Goal: Transaction & Acquisition: Book appointment/travel/reservation

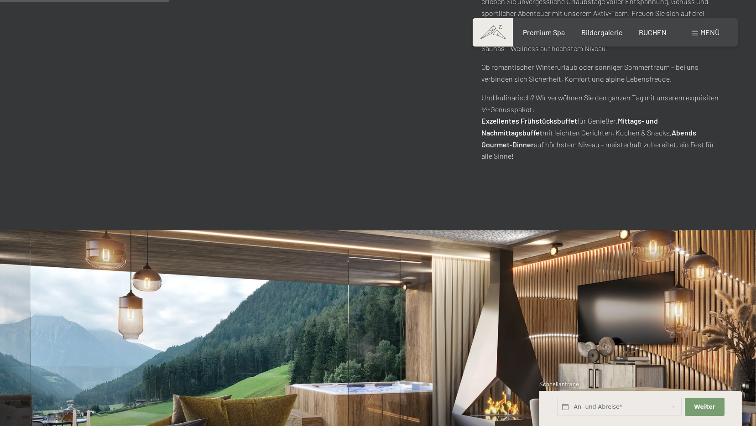
scroll to position [958, 0]
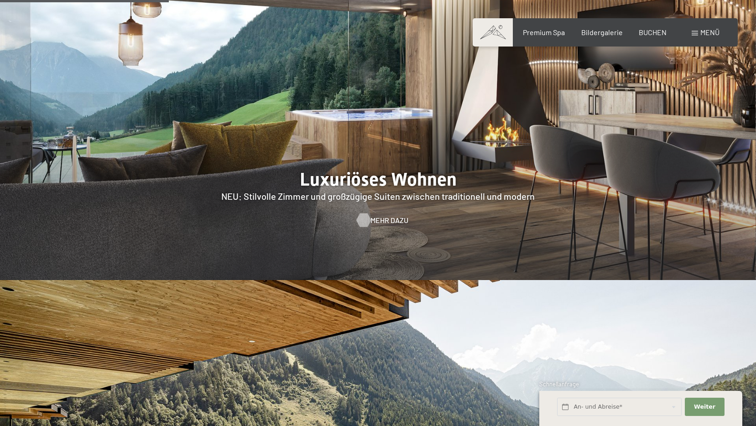
click at [364, 213] on div at bounding box center [363, 220] width 8 height 14
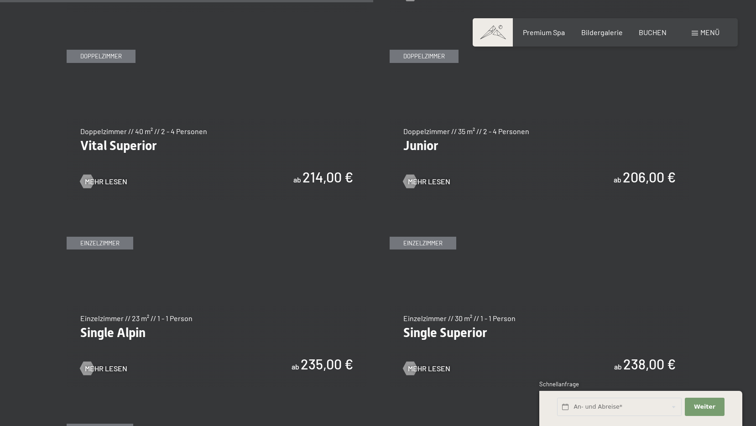
scroll to position [1277, 0]
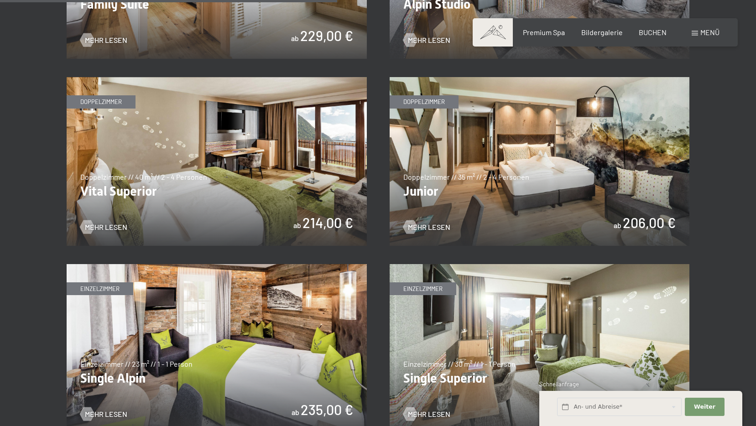
click at [616, 192] on img at bounding box center [540, 161] width 300 height 169
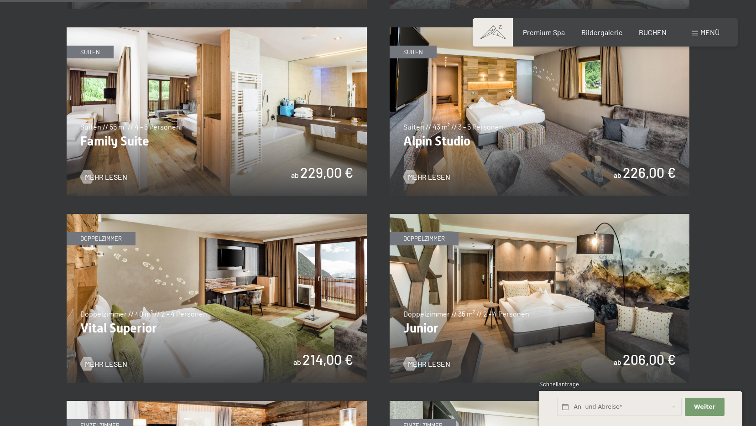
scroll to position [1095, 0]
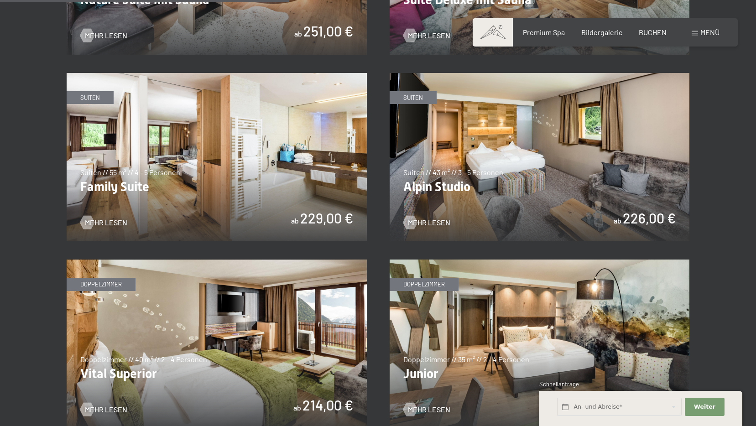
click at [461, 169] on img at bounding box center [540, 157] width 300 height 169
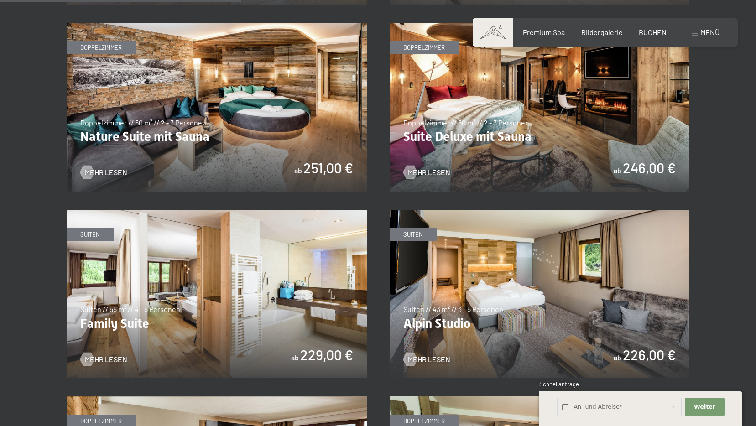
scroll to position [912, 0]
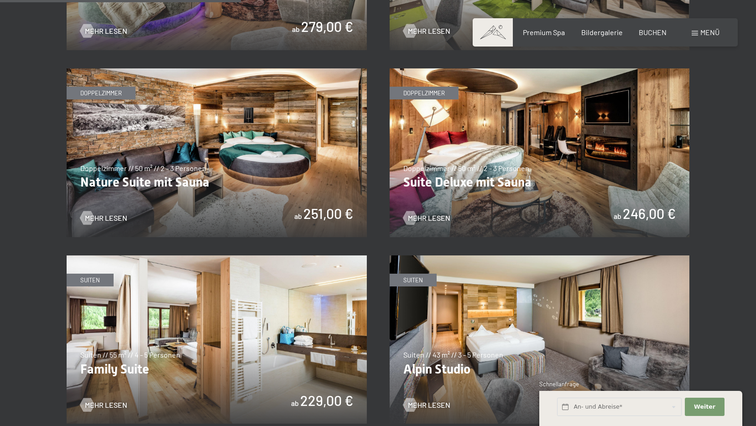
click at [499, 179] on img at bounding box center [540, 152] width 300 height 169
click at [269, 146] on img at bounding box center [217, 152] width 300 height 169
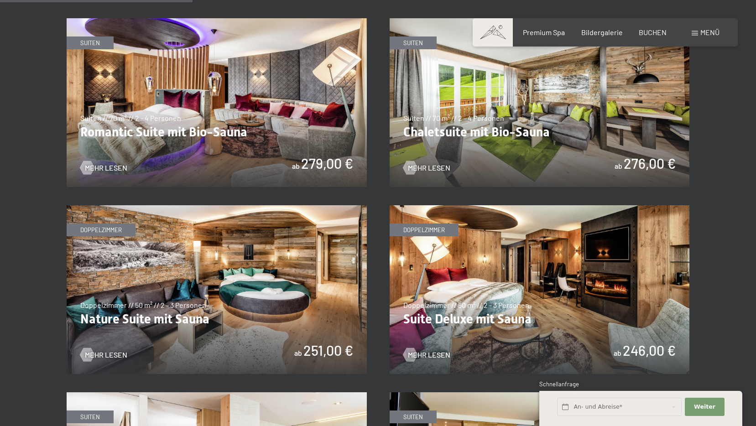
scroll to position [684, 0]
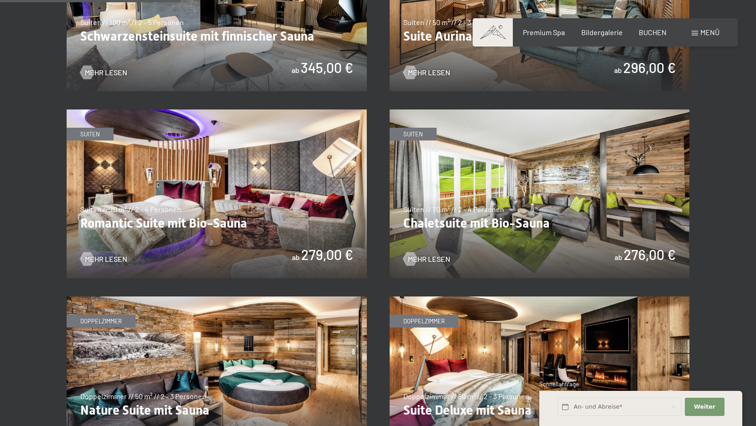
click at [589, 205] on img at bounding box center [540, 193] width 300 height 169
click at [255, 185] on img at bounding box center [217, 193] width 300 height 169
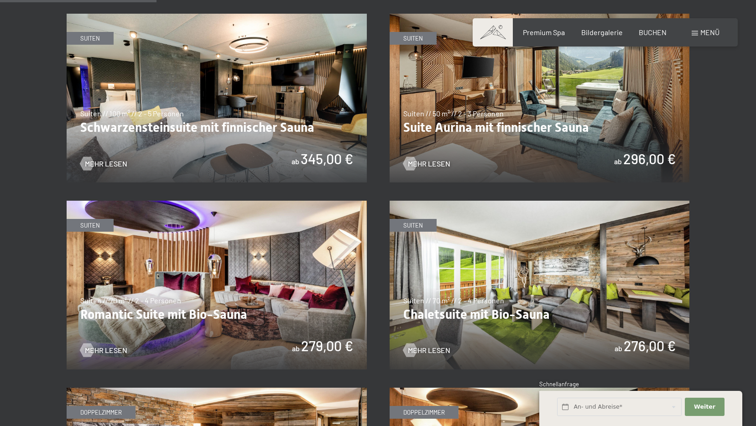
scroll to position [502, 0]
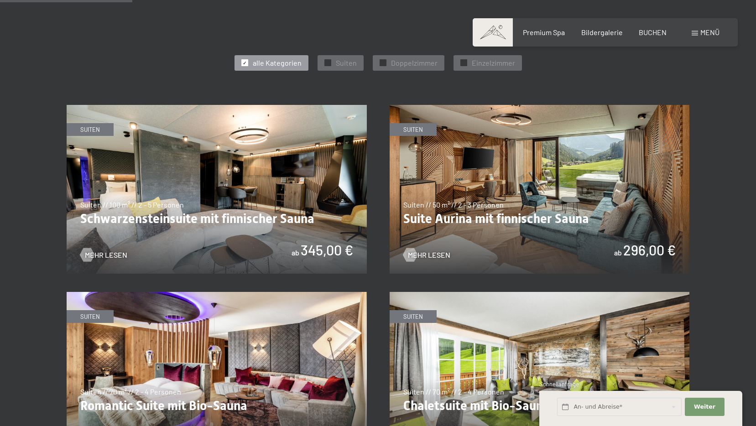
click at [605, 182] on img at bounding box center [540, 189] width 300 height 169
click at [258, 163] on img at bounding box center [217, 189] width 300 height 169
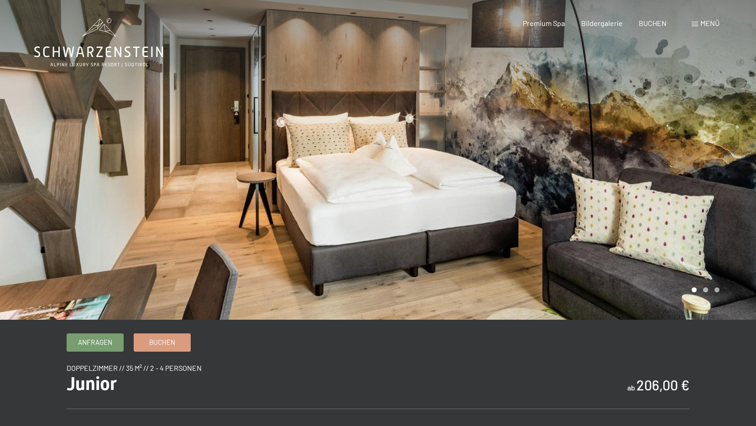
click at [706, 197] on div at bounding box center [567, 160] width 378 height 320
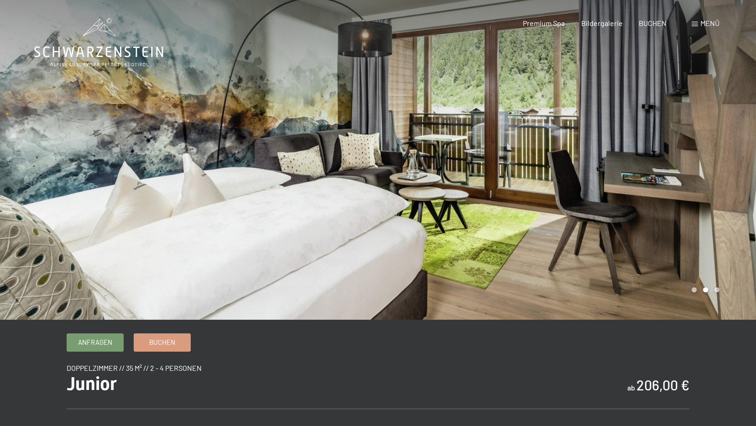
click at [706, 197] on div at bounding box center [567, 160] width 378 height 320
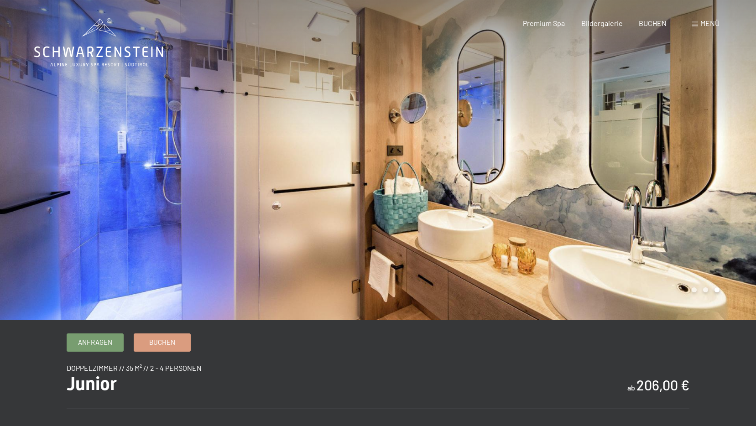
click at [706, 197] on div at bounding box center [567, 160] width 378 height 320
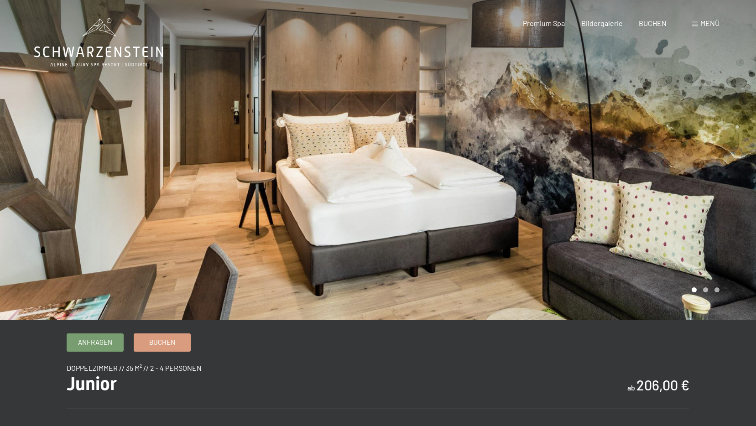
click at [706, 197] on div at bounding box center [567, 160] width 378 height 320
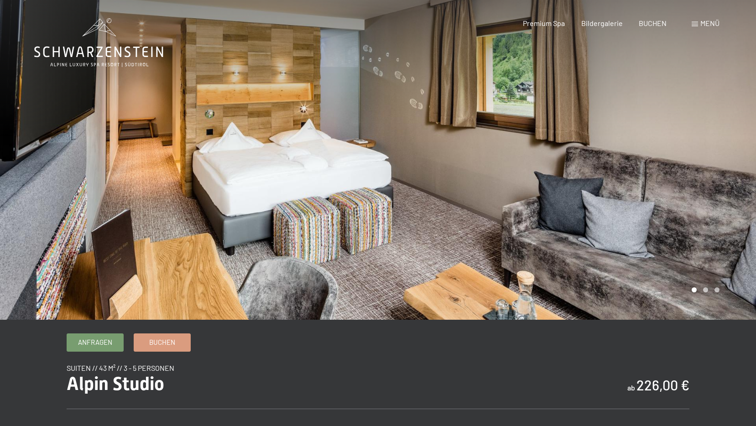
click at [709, 210] on div at bounding box center [567, 160] width 378 height 320
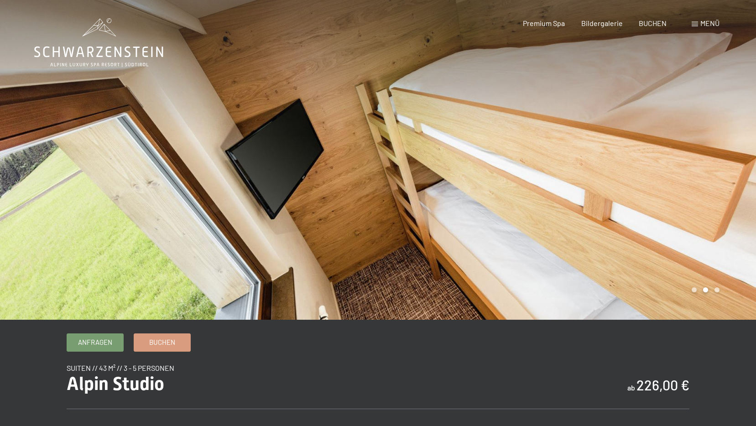
click at [709, 210] on div at bounding box center [567, 160] width 378 height 320
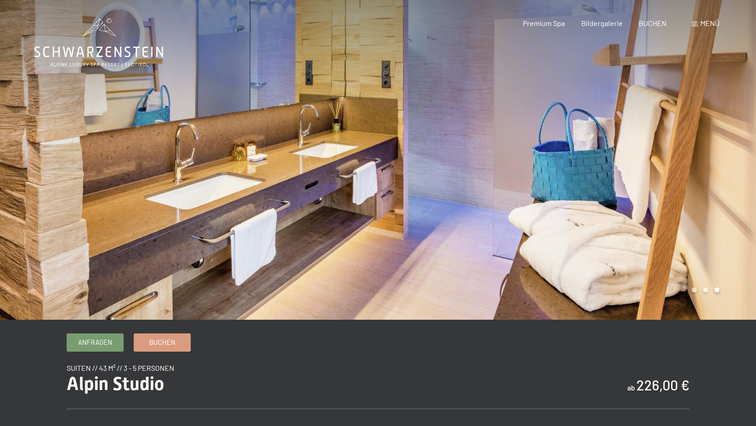
click at [709, 209] on div at bounding box center [567, 160] width 378 height 320
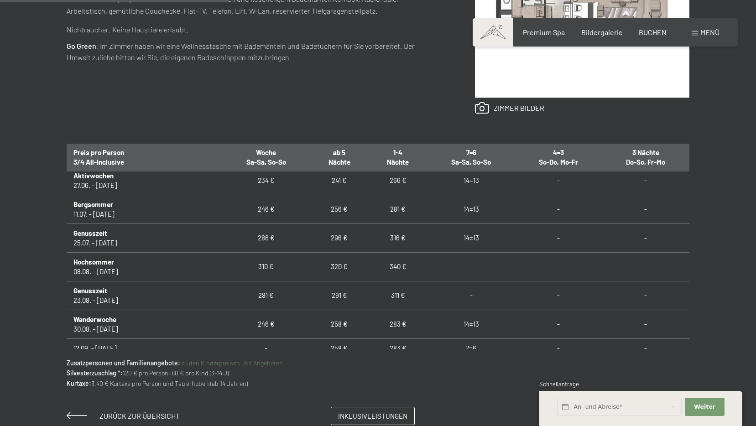
scroll to position [274, 0]
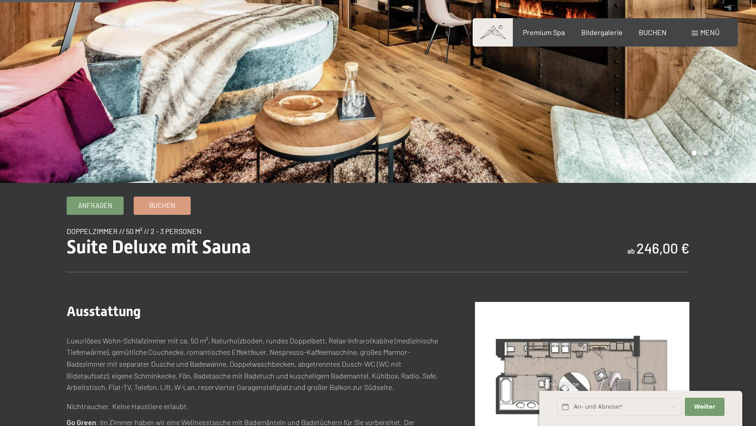
scroll to position [228, 0]
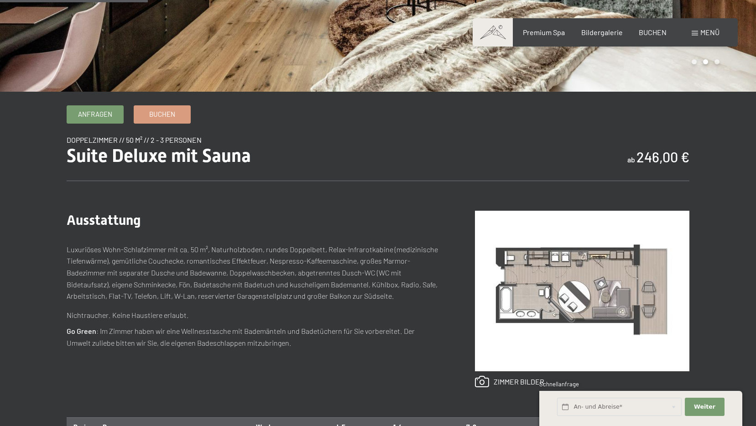
click at [592, 293] on img at bounding box center [582, 291] width 214 height 161
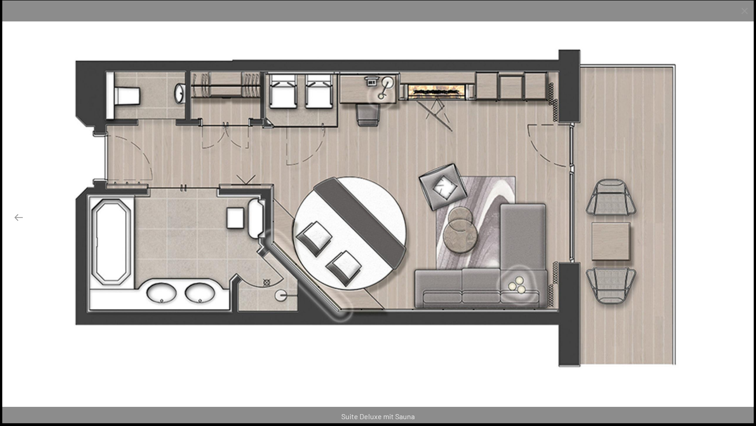
click at [742, 218] on button "Next slide" at bounding box center [737, 217] width 19 height 18
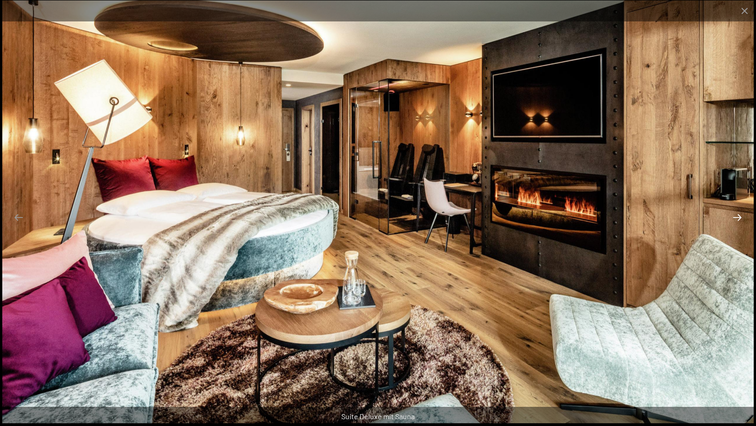
click at [742, 218] on button "Next slide" at bounding box center [737, 217] width 19 height 18
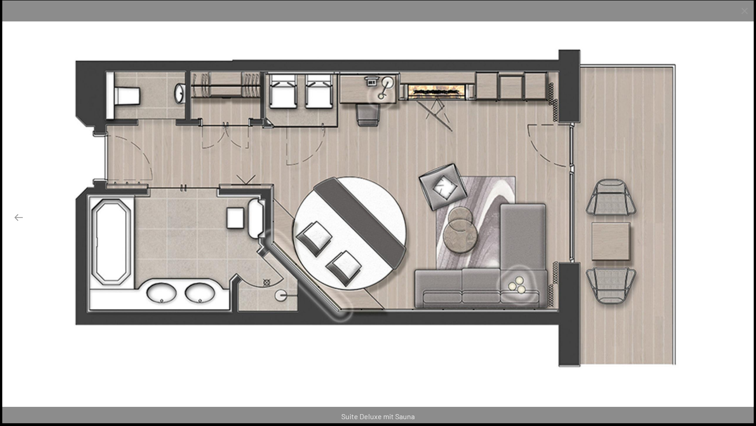
click at [742, 218] on button "Next slide" at bounding box center [737, 217] width 19 height 18
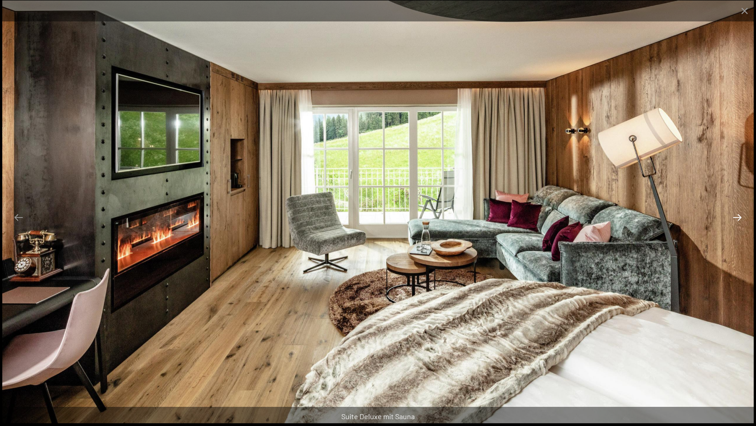
click at [742, 218] on button "Next slide" at bounding box center [737, 217] width 19 height 18
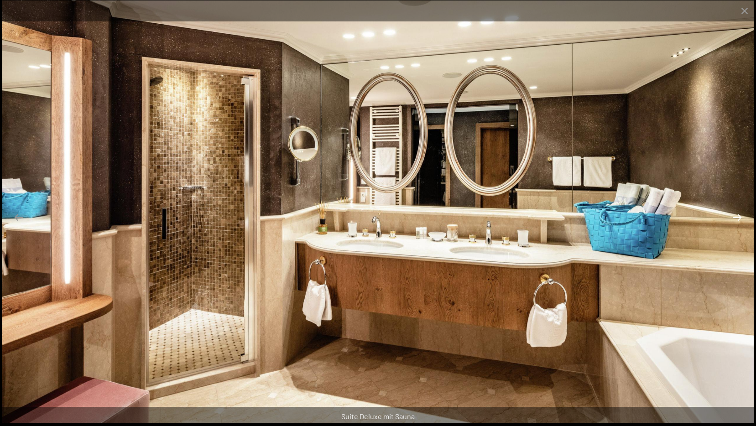
click at [742, 218] on button "Next slide" at bounding box center [737, 217] width 19 height 18
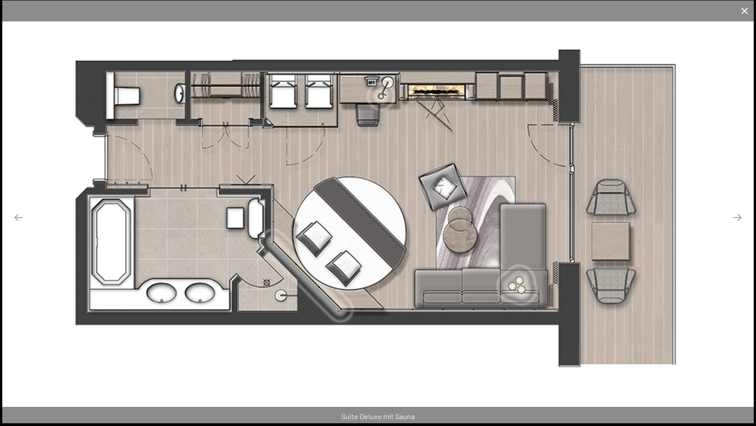
click at [741, 15] on button "Close gallery" at bounding box center [744, 10] width 23 height 21
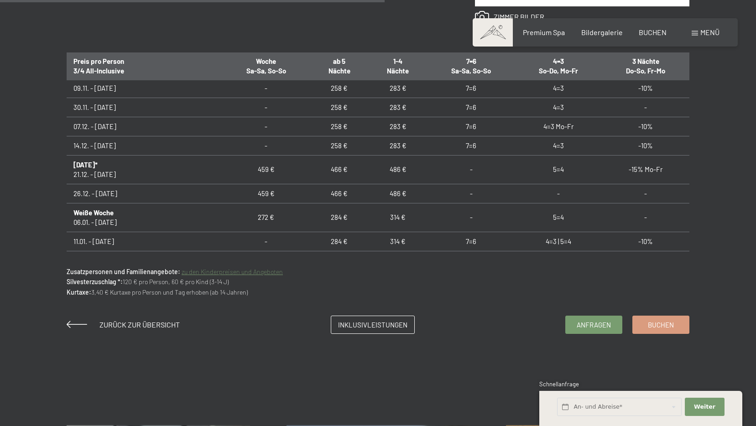
scroll to position [0, 0]
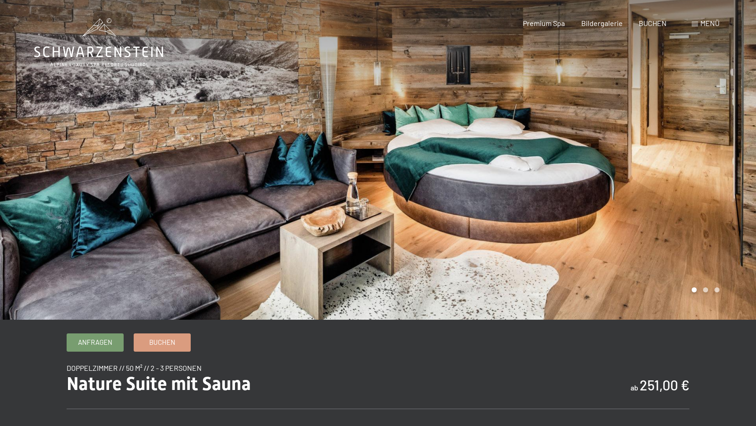
click at [668, 180] on div at bounding box center [567, 160] width 378 height 320
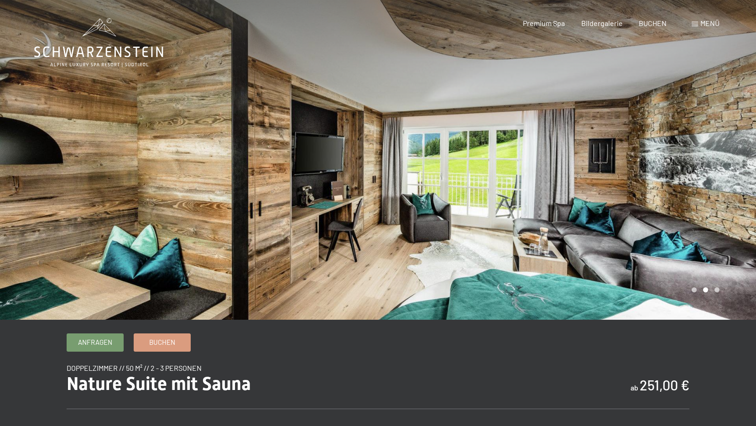
click at [668, 180] on div at bounding box center [567, 160] width 378 height 320
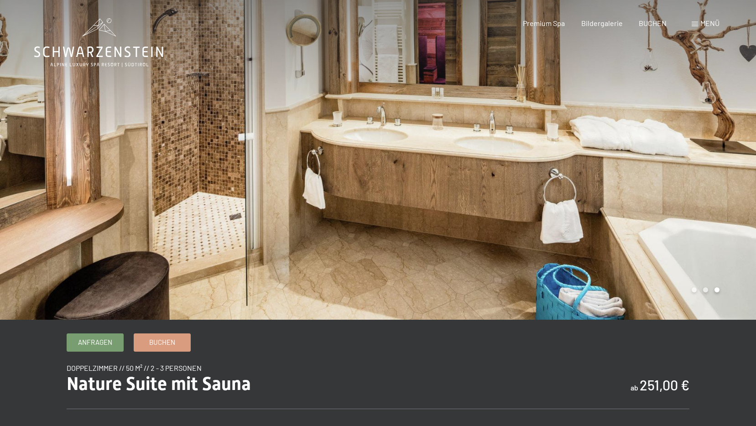
click at [668, 180] on div at bounding box center [567, 160] width 378 height 320
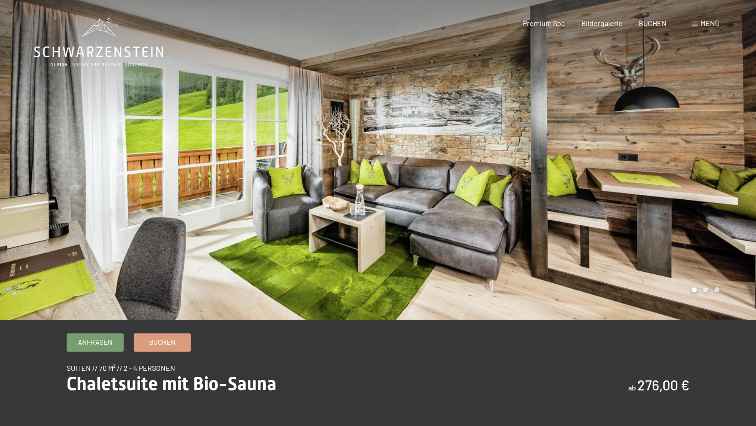
click at [650, 185] on div at bounding box center [567, 160] width 378 height 320
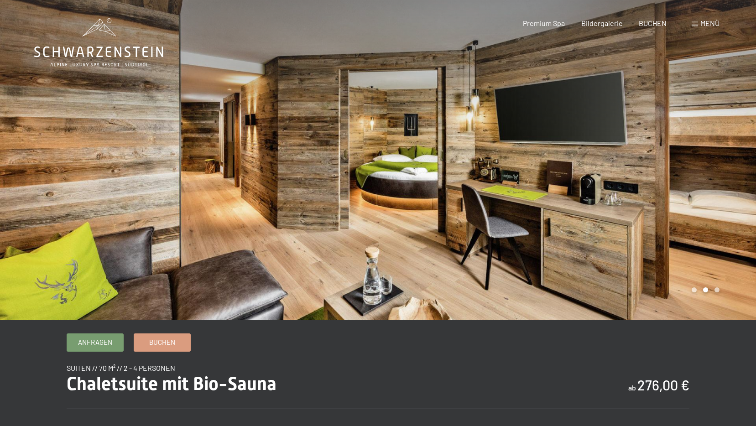
click at [650, 185] on div at bounding box center [567, 160] width 378 height 320
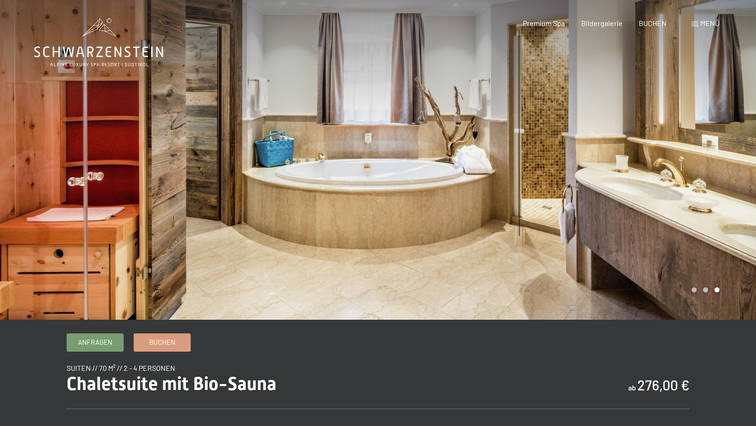
click at [650, 185] on div at bounding box center [567, 160] width 378 height 320
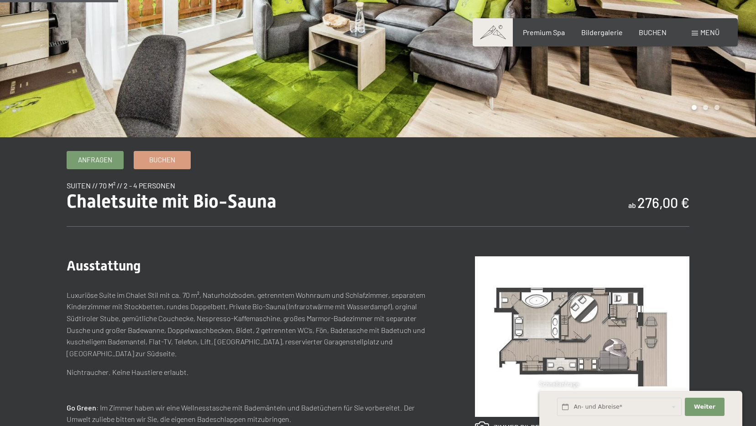
scroll to position [319, 0]
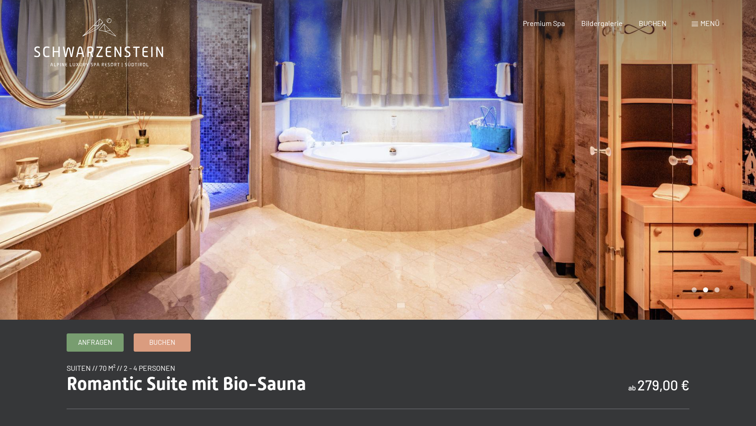
click at [627, 165] on div at bounding box center [567, 160] width 378 height 320
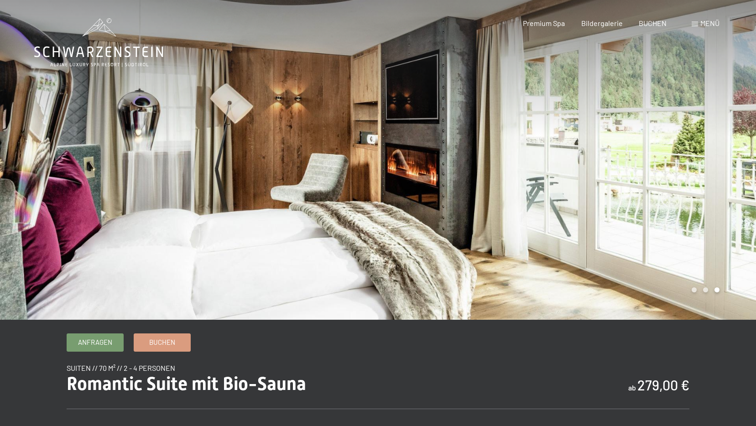
click at [627, 165] on div at bounding box center [567, 160] width 378 height 320
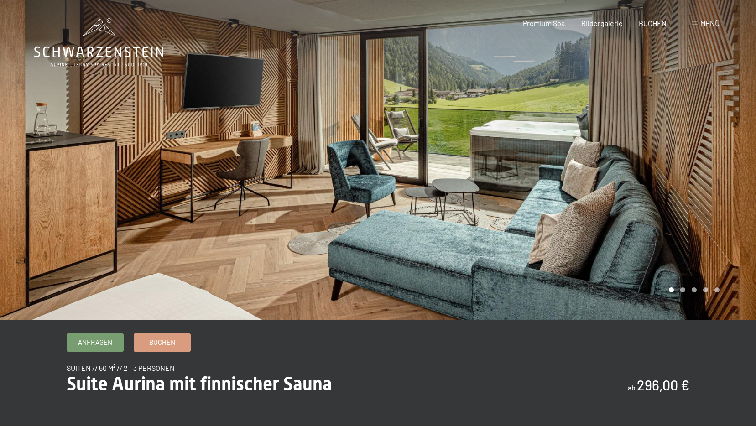
click at [616, 179] on div at bounding box center [567, 160] width 378 height 320
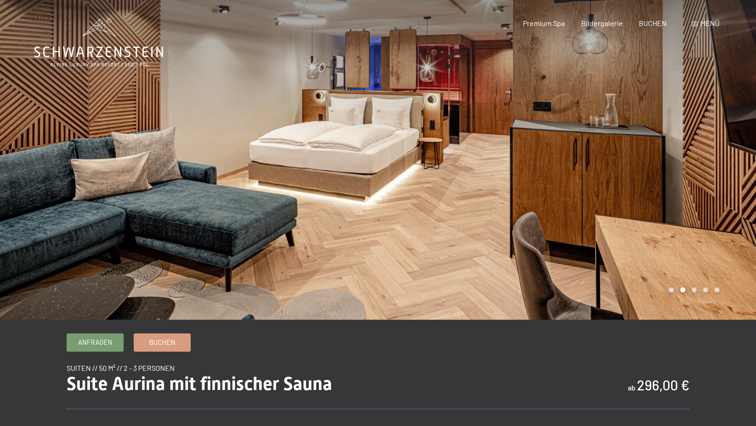
click at [616, 179] on div at bounding box center [567, 160] width 378 height 320
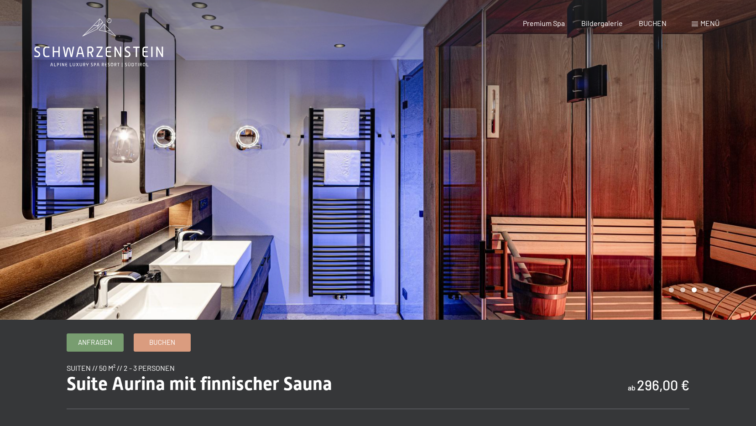
click at [616, 179] on div at bounding box center [567, 160] width 378 height 320
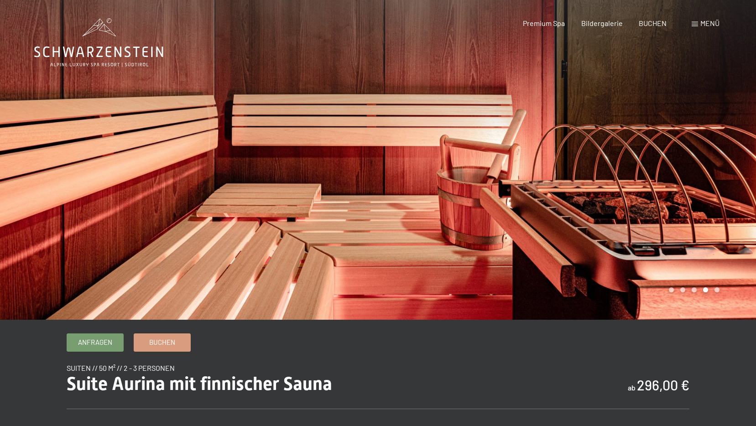
click at [616, 179] on div at bounding box center [567, 160] width 378 height 320
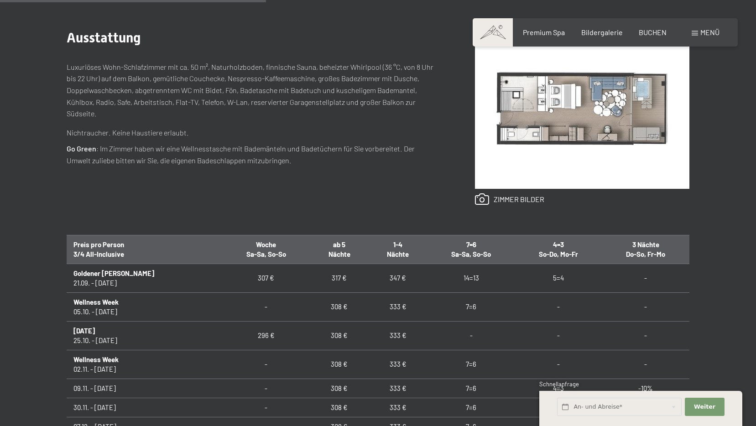
scroll to position [137, 0]
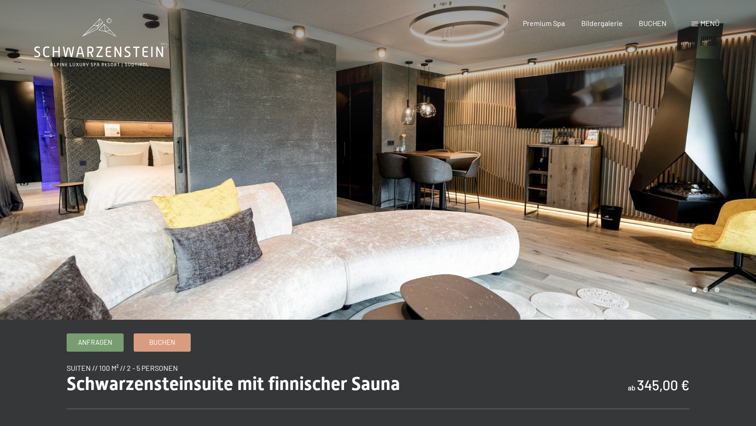
click at [638, 161] on div at bounding box center [567, 160] width 378 height 320
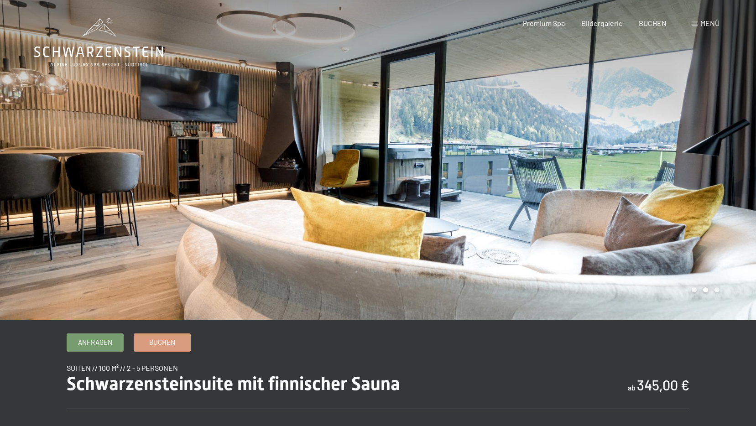
click at [638, 161] on div at bounding box center [567, 160] width 378 height 320
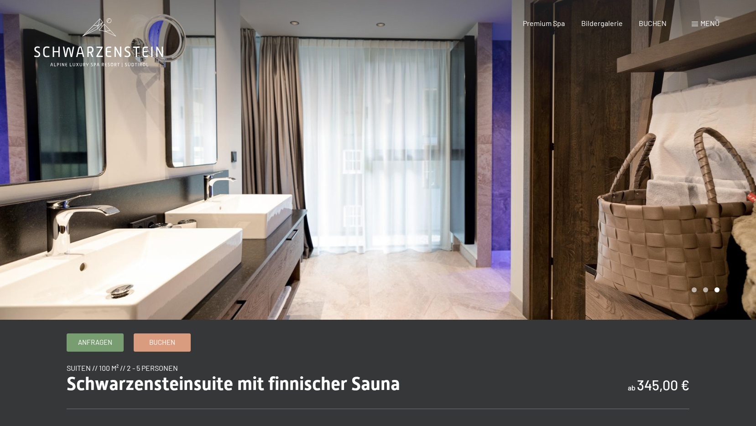
click at [638, 161] on div at bounding box center [567, 160] width 378 height 320
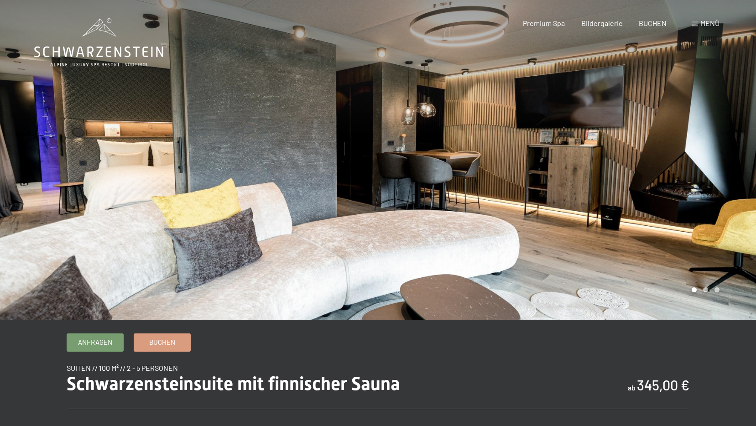
click at [638, 161] on div at bounding box center [567, 160] width 378 height 320
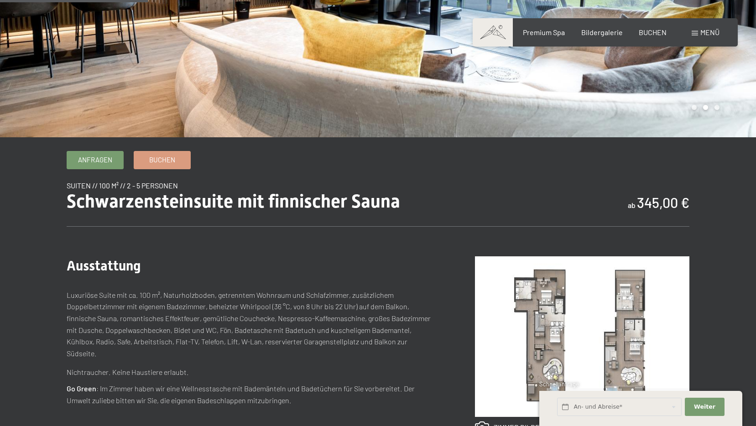
scroll to position [228, 0]
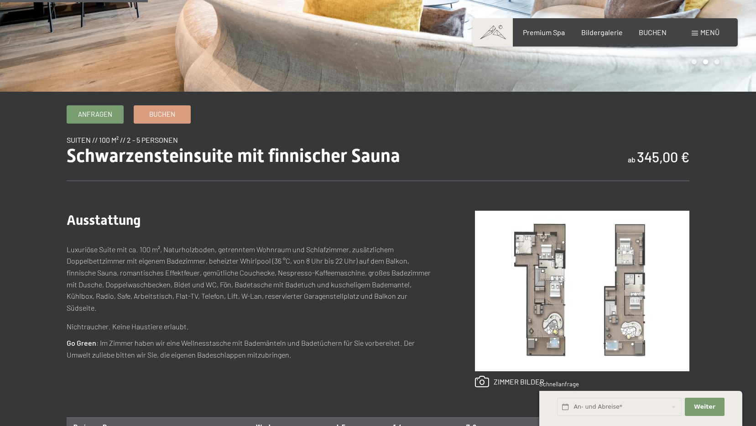
click at [595, 281] on img at bounding box center [582, 291] width 214 height 161
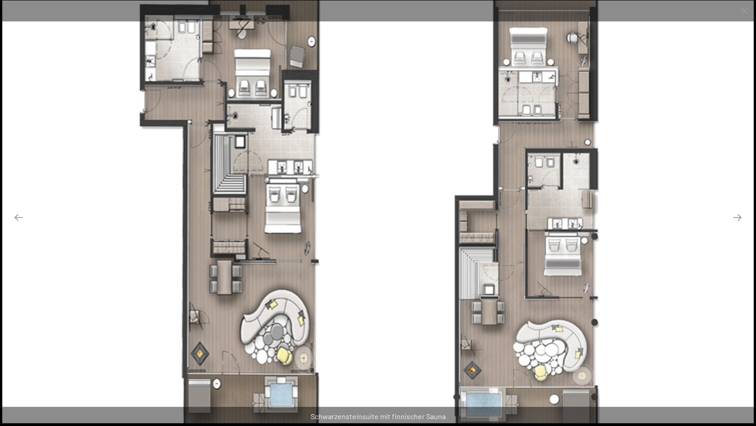
scroll to position [274, 0]
drag, startPoint x: 594, startPoint y: 238, endPoint x: 590, endPoint y: 318, distance: 80.4
click at [590, 318] on img at bounding box center [377, 211] width 751 height 422
click at [750, 16] on button "Close gallery" at bounding box center [744, 10] width 23 height 21
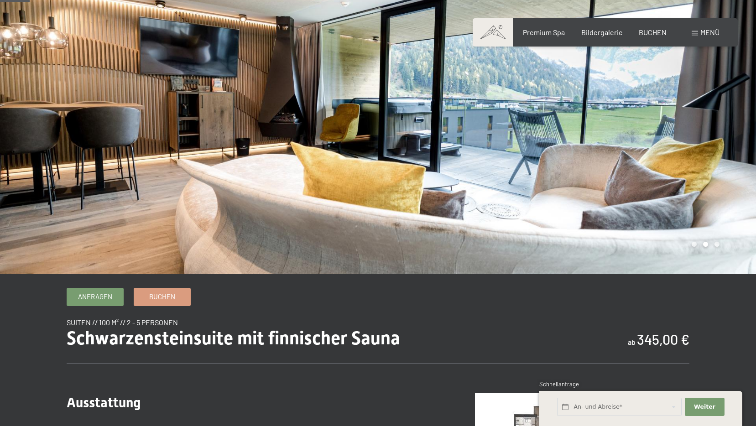
scroll to position [0, 0]
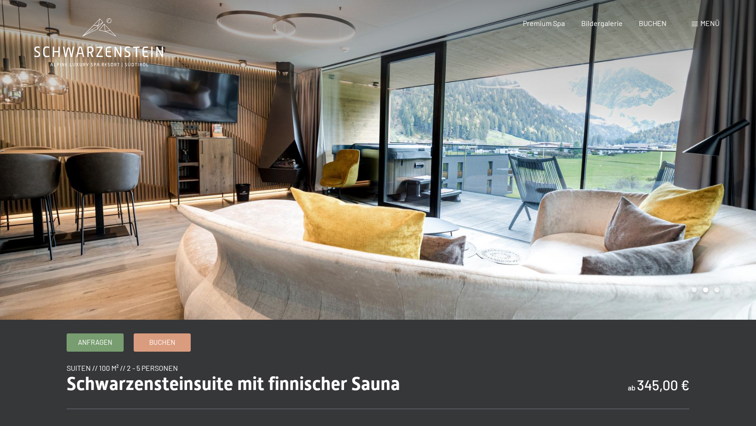
click at [610, 140] on div at bounding box center [567, 160] width 378 height 320
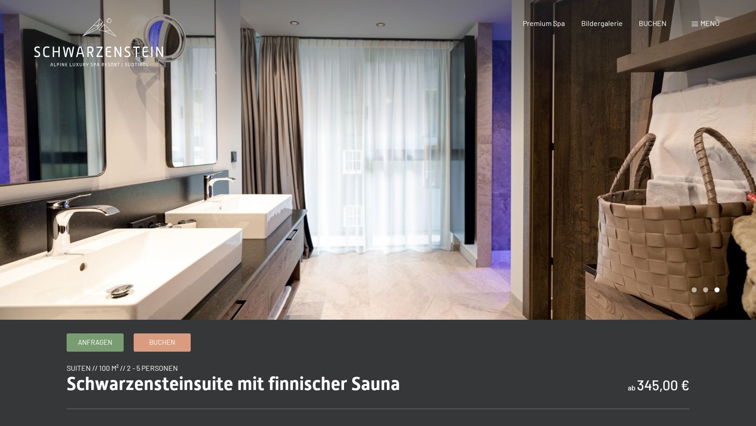
click at [610, 140] on div at bounding box center [567, 160] width 378 height 320
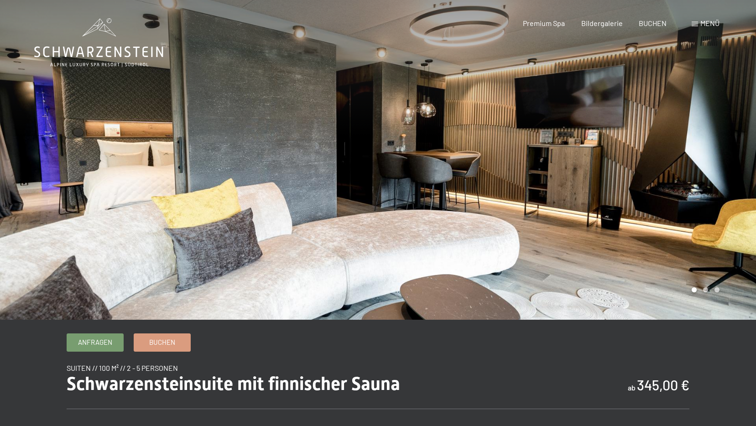
click at [610, 140] on div at bounding box center [567, 160] width 378 height 320
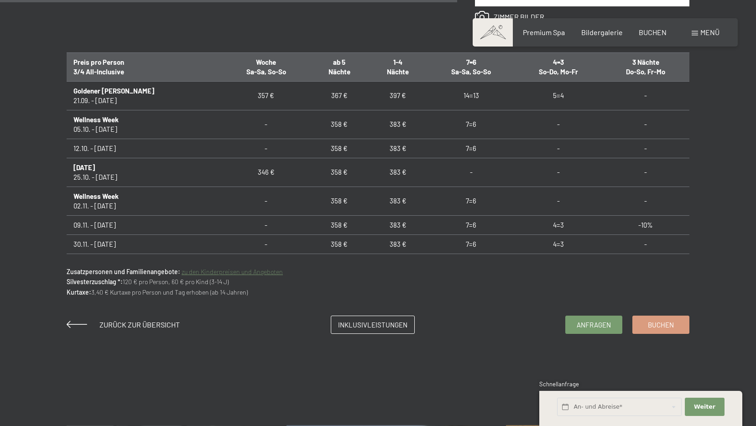
scroll to position [867, 0]
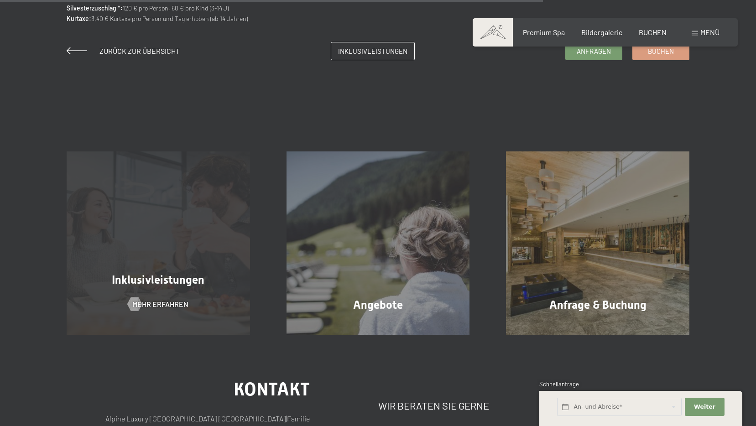
click at [104, 245] on div "Inklusivleistungen Mehr erfahren" at bounding box center [158, 242] width 220 height 183
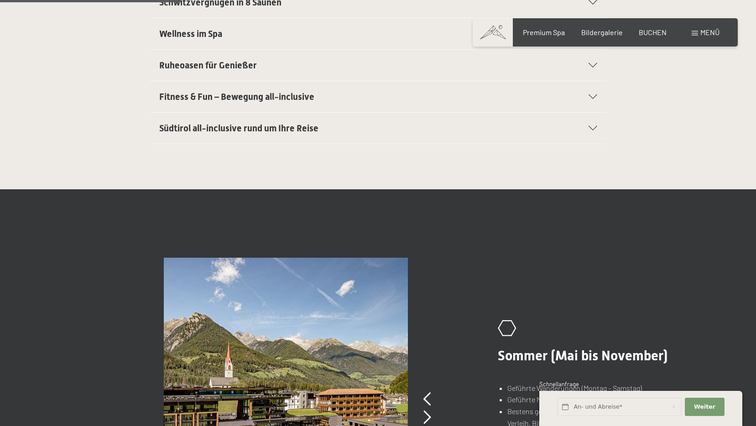
scroll to position [281, 0]
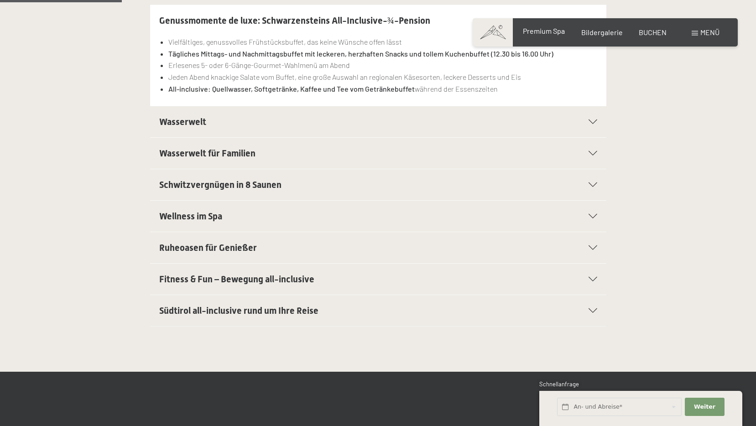
click at [552, 31] on span "Premium Spa" at bounding box center [544, 30] width 42 height 9
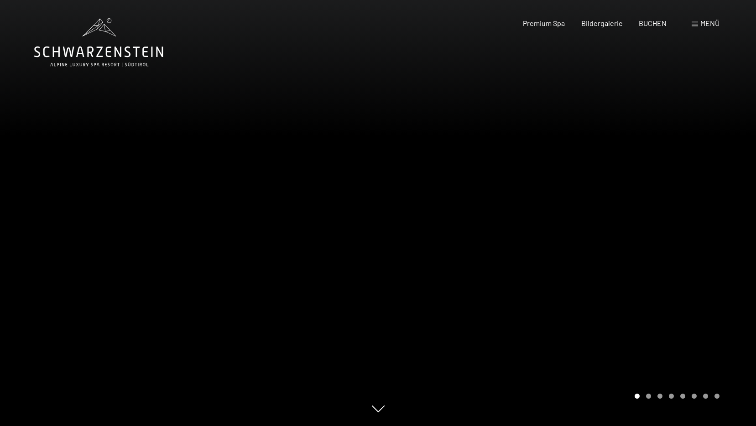
click at [620, 249] on div at bounding box center [567, 213] width 378 height 426
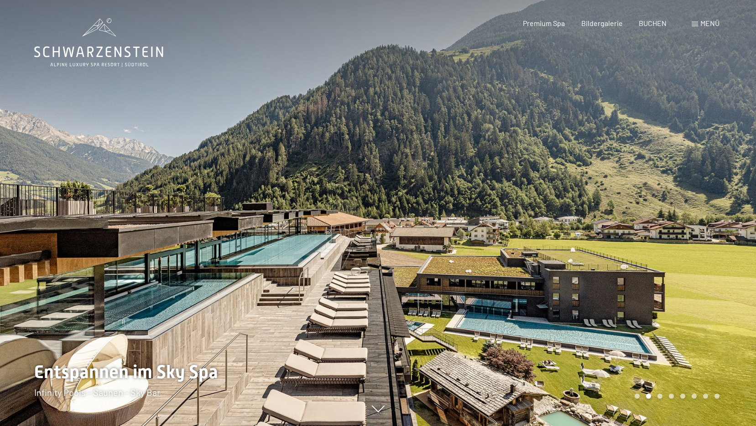
click at [620, 249] on div at bounding box center [567, 213] width 378 height 426
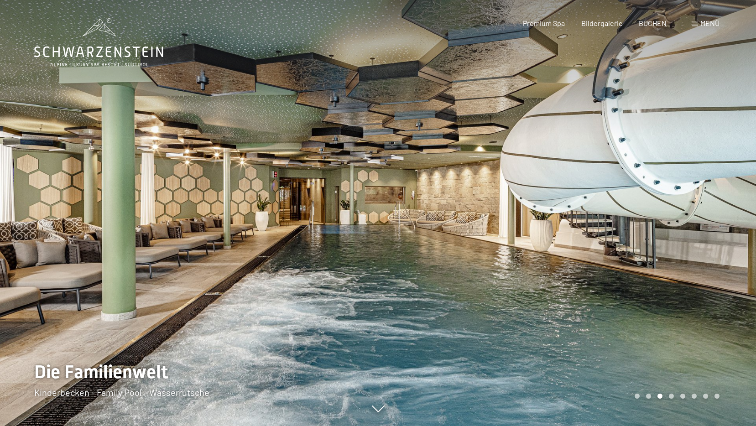
click at [620, 249] on div at bounding box center [567, 213] width 378 height 426
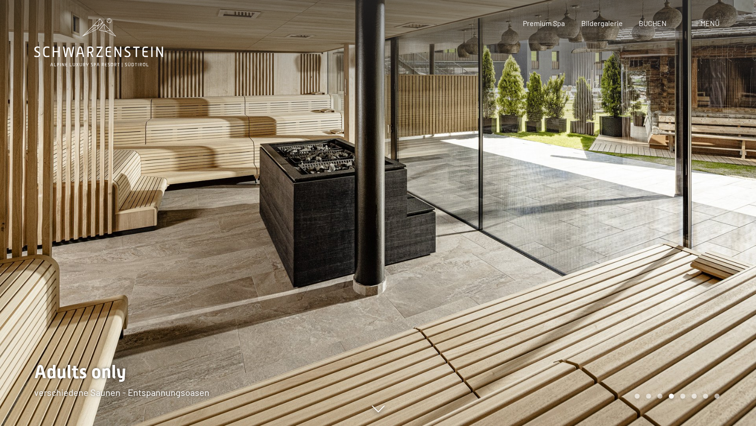
click at [620, 249] on div at bounding box center [567, 213] width 378 height 426
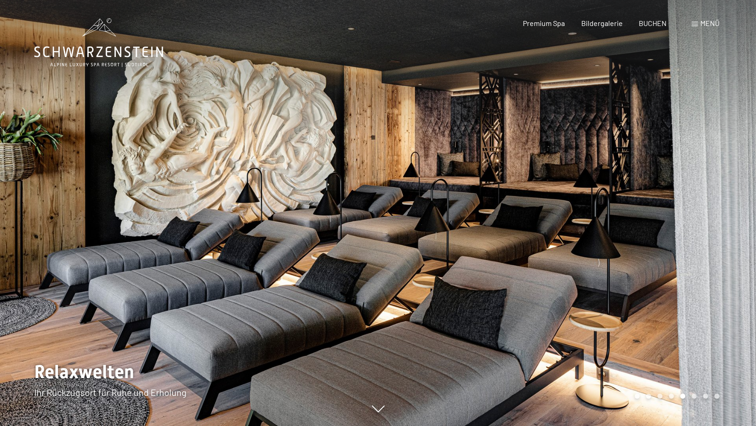
click at [620, 249] on div at bounding box center [567, 213] width 378 height 426
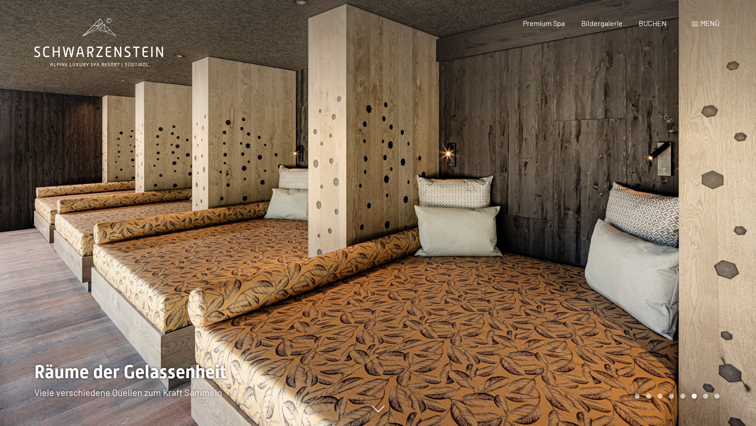
click at [620, 249] on div at bounding box center [567, 213] width 378 height 426
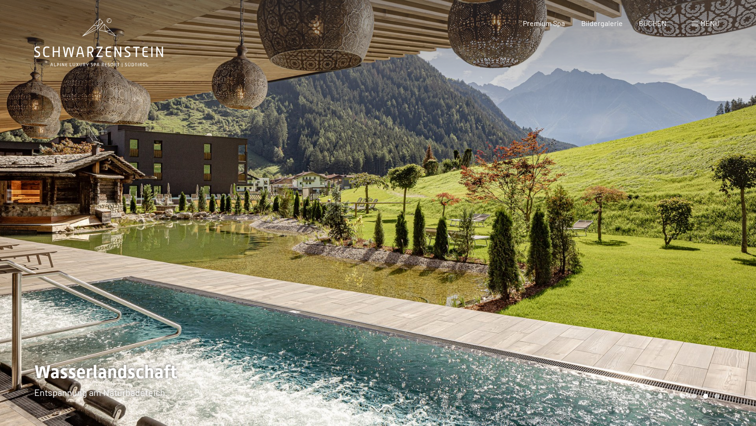
click at [620, 249] on div at bounding box center [567, 213] width 378 height 426
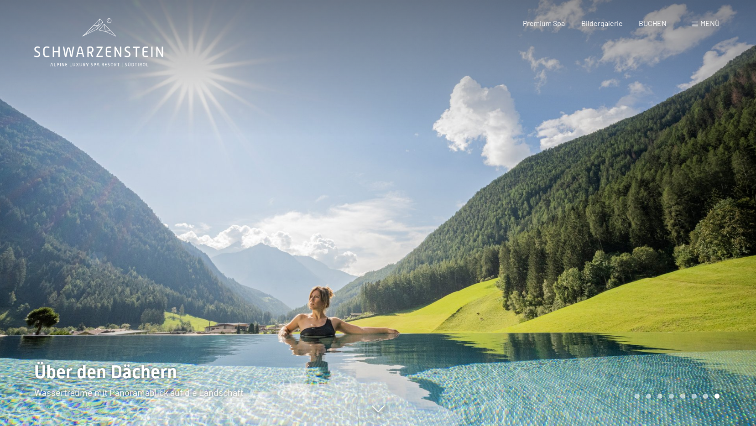
click at [620, 249] on div at bounding box center [567, 213] width 378 height 426
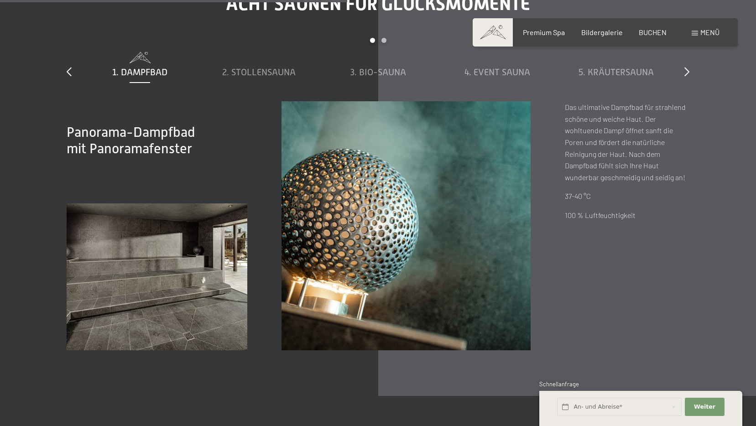
scroll to position [2965, 0]
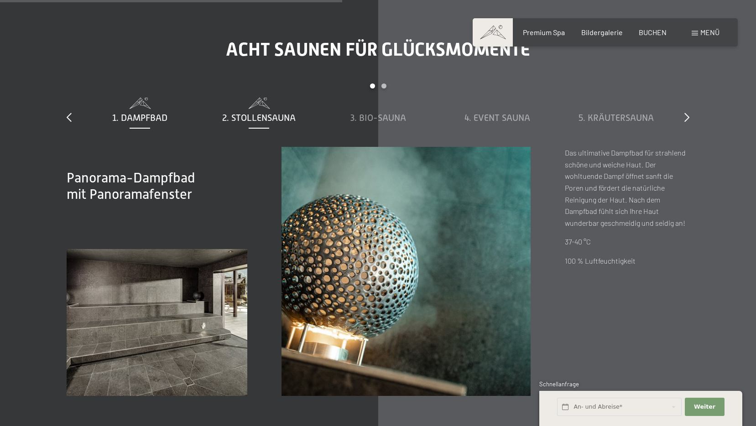
click at [257, 116] on span "2. Stollensauna" at bounding box center [258, 118] width 73 height 10
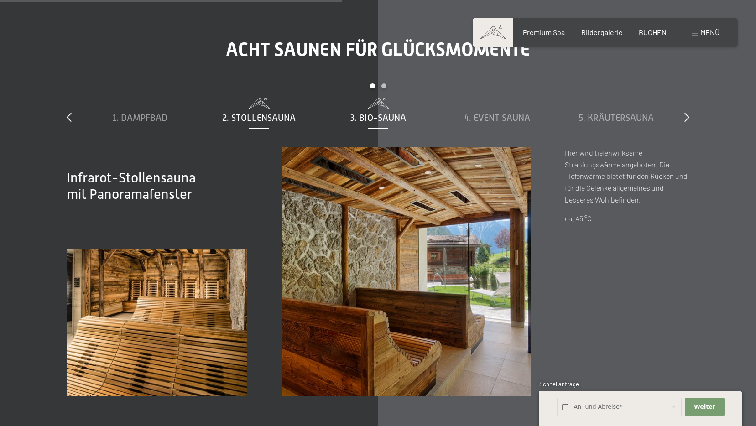
click at [354, 116] on span "3. Bio-Sauna" at bounding box center [378, 118] width 56 height 10
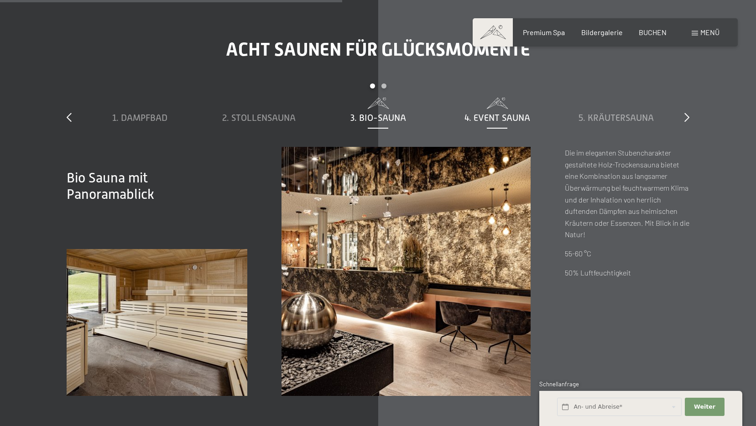
click at [487, 120] on span "4. Event Sauna" at bounding box center [497, 118] width 66 height 10
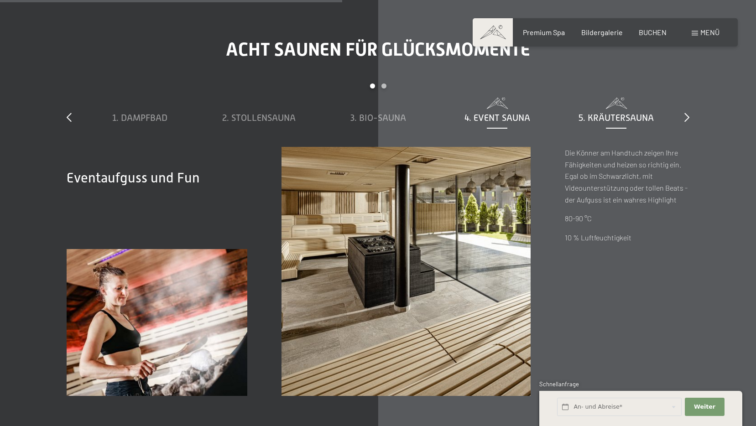
click at [609, 110] on div "5. Kräutersauna" at bounding box center [616, 111] width 110 height 26
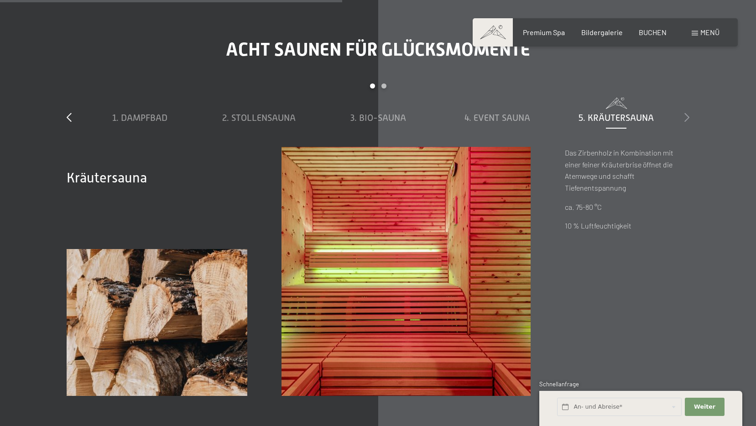
click at [687, 113] on icon at bounding box center [686, 117] width 5 height 9
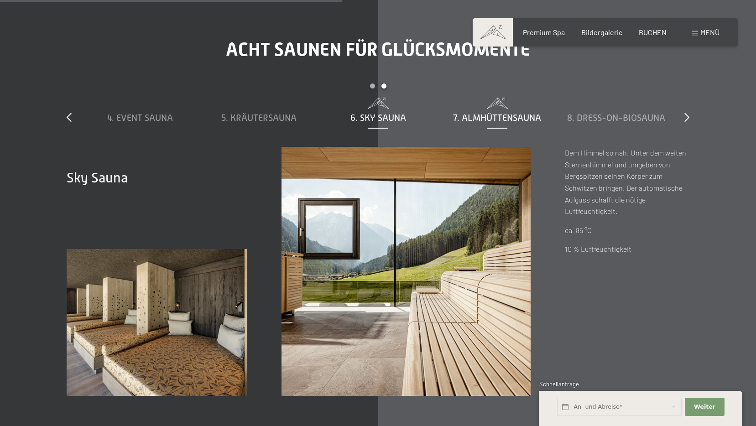
click at [523, 118] on span "7. Almhüttensauna" at bounding box center [497, 118] width 88 height 10
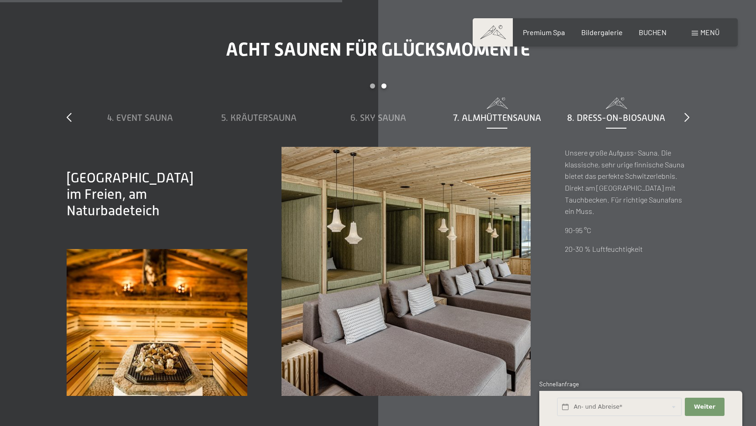
click at [617, 117] on span "8. Dress-on-Biosauna" at bounding box center [616, 118] width 98 height 10
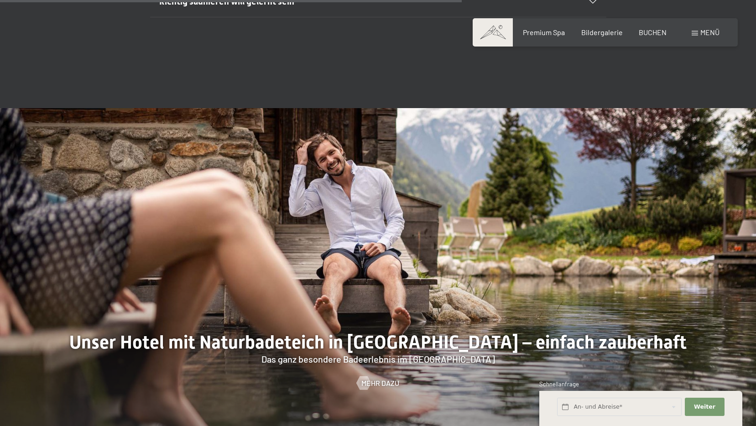
scroll to position [3376, 0]
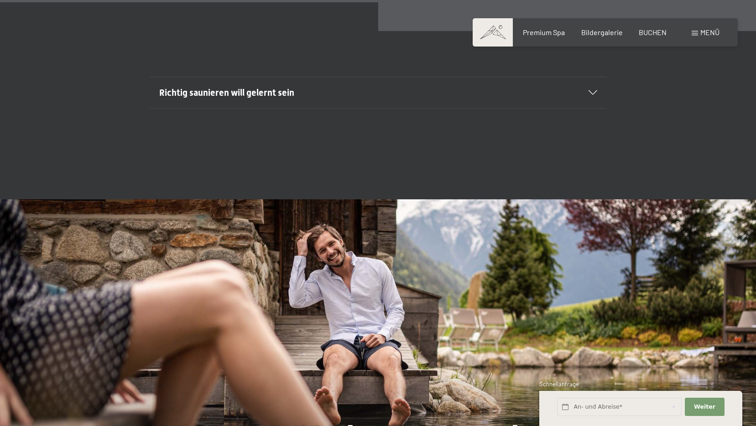
click at [269, 88] on span "Richtig saunieren will gelernt sein" at bounding box center [226, 92] width 135 height 11
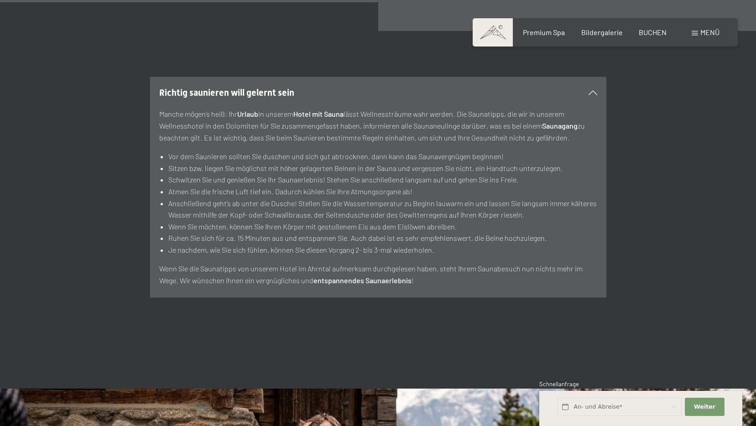
click at [598, 87] on section "Richtig saunieren will gelernt sein Manche mögen’s heiß: Ihr Urlaub in unserem …" at bounding box center [378, 187] width 456 height 221
click at [597, 89] on section "Richtig saunieren will gelernt sein Manche mögen’s heiß: Ihr Urlaub in unserem …" at bounding box center [378, 187] width 456 height 221
click at [596, 94] on icon at bounding box center [592, 92] width 9 height 5
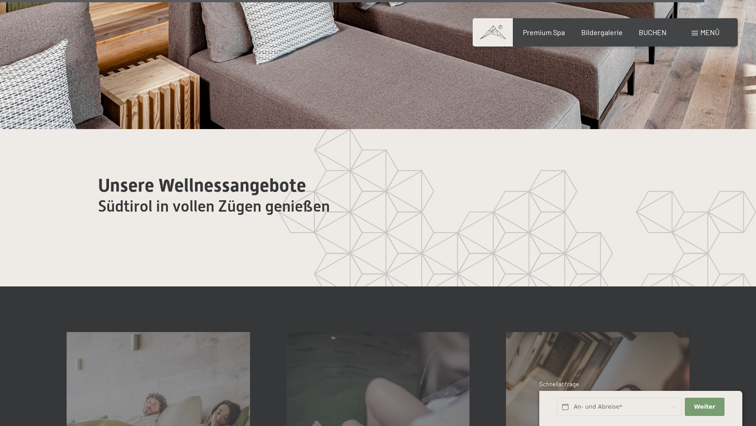
scroll to position [5337, 0]
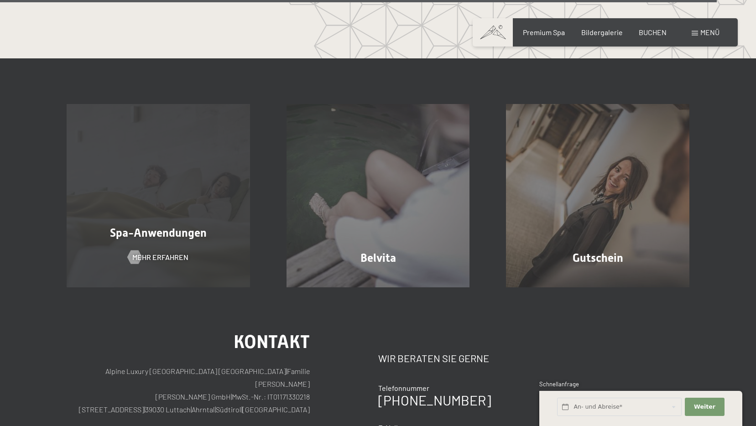
click at [229, 224] on div "Spa-Anwendungen Mehr erfahren" at bounding box center [158, 195] width 220 height 183
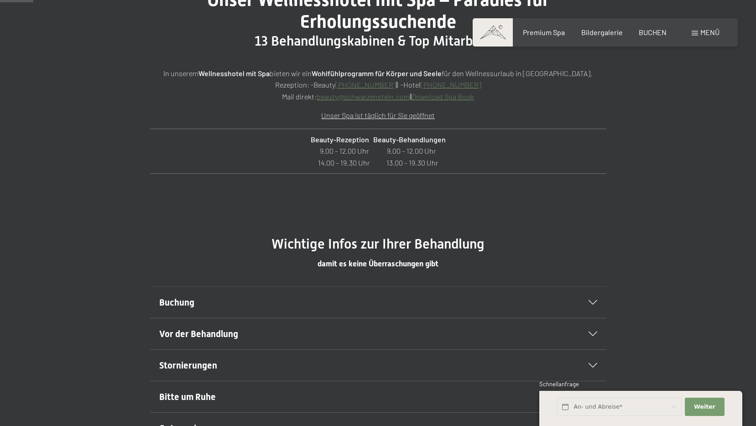
scroll to position [411, 0]
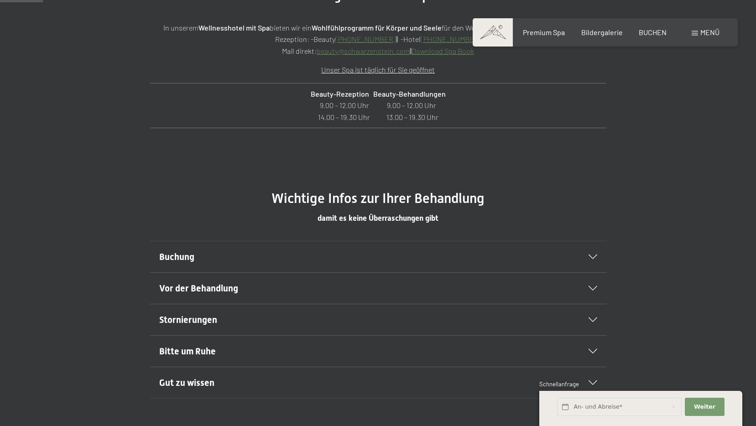
click at [592, 253] on div "Buchung" at bounding box center [378, 256] width 438 height 31
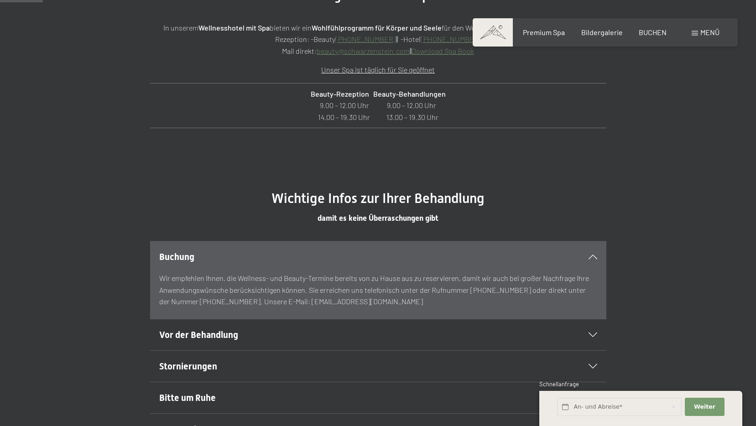
click at [592, 253] on div "Buchung" at bounding box center [378, 256] width 438 height 31
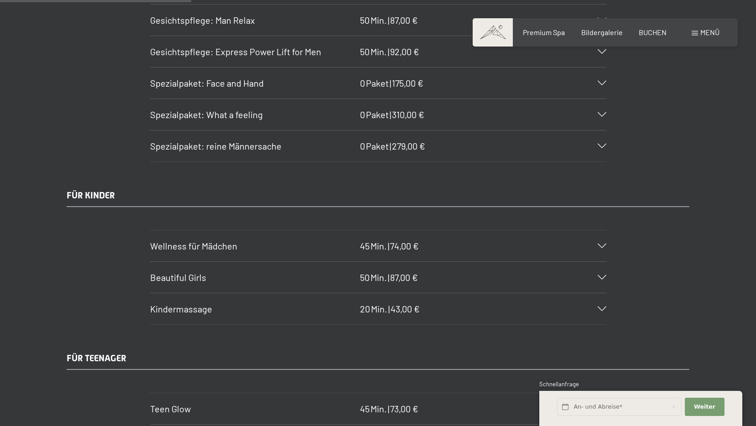
scroll to position [1916, 0]
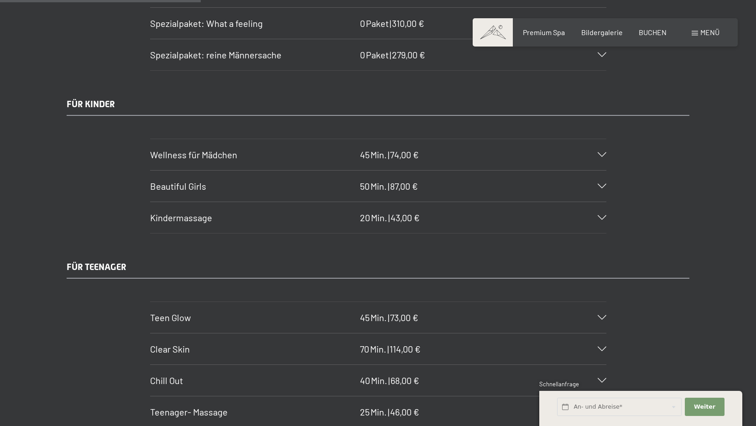
click at [600, 154] on icon at bounding box center [602, 154] width 9 height 5
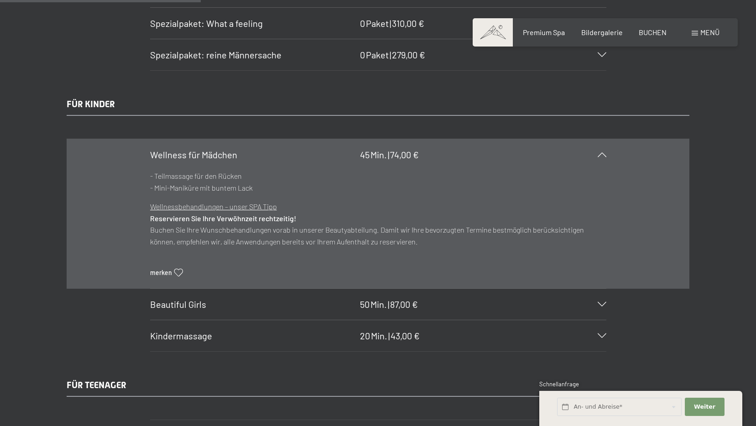
click at [600, 154] on icon at bounding box center [602, 154] width 9 height 5
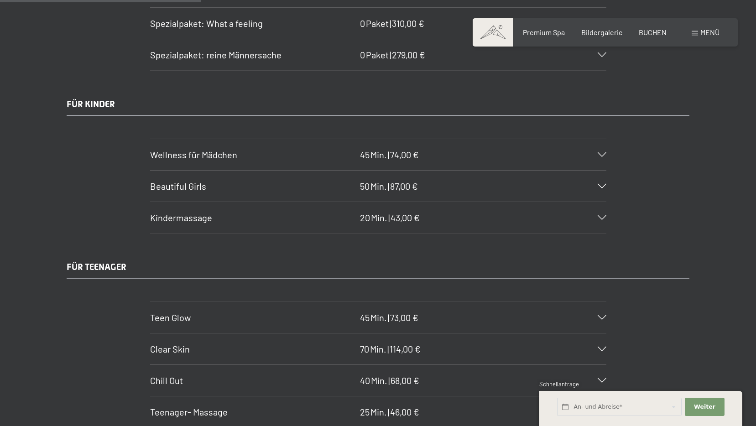
click at [581, 182] on div "Beautiful Girls 50 Min. | 87,00 €" at bounding box center [378, 186] width 456 height 31
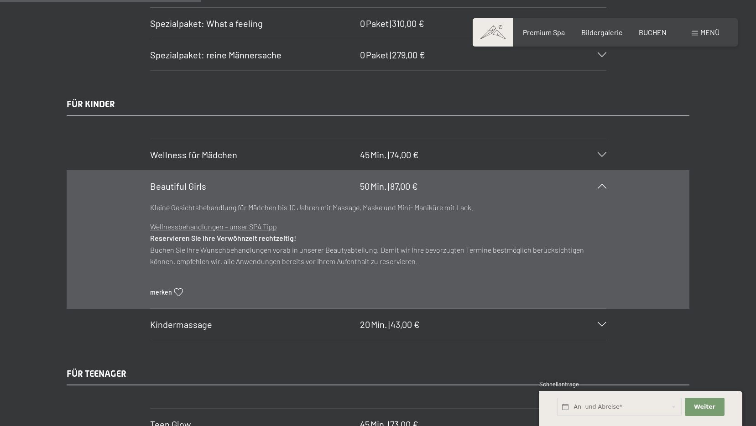
click at [593, 182] on div "Beautiful Girls 50 Min. | 87,00 €" at bounding box center [378, 186] width 456 height 31
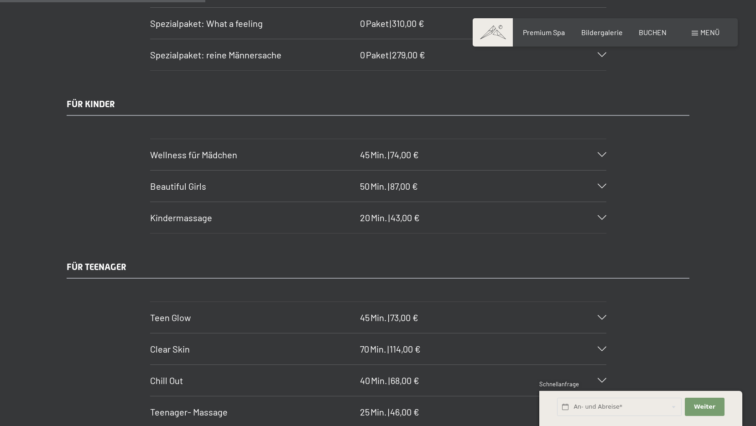
scroll to position [2007, 0]
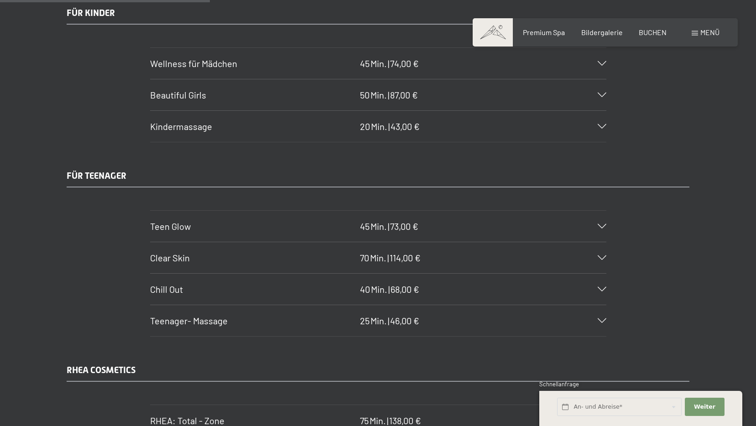
click at [602, 289] on icon at bounding box center [602, 289] width 9 height 5
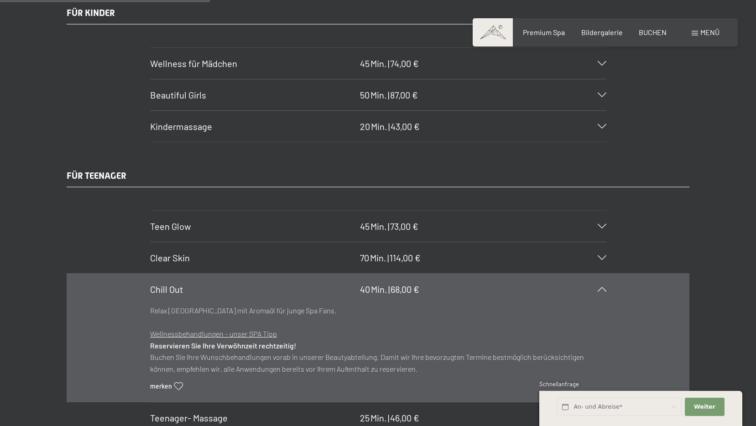
click at [602, 289] on icon at bounding box center [602, 289] width 9 height 5
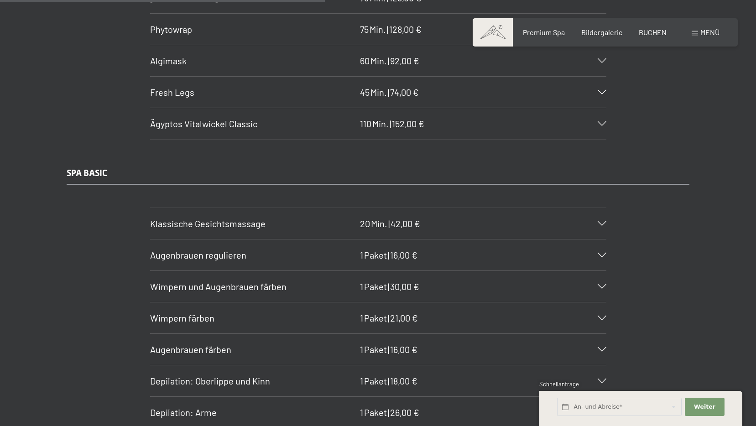
scroll to position [3148, 0]
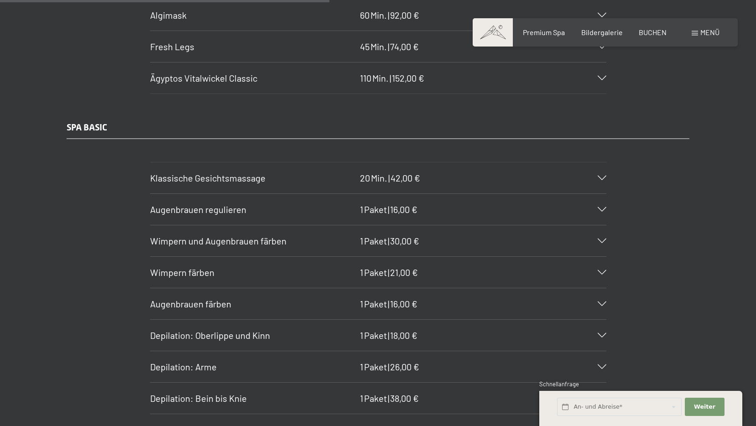
click at [600, 216] on div "Augenbrauen regulieren 1 Paket | 16,00 €" at bounding box center [378, 209] width 456 height 31
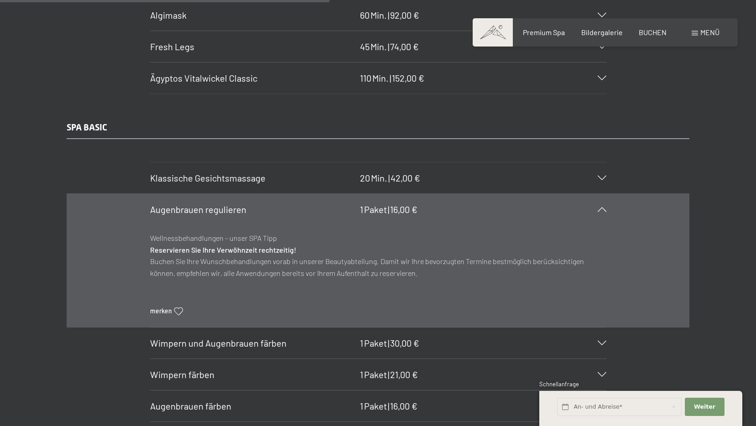
click at [599, 215] on div "Augenbrauen regulieren 1 Paket | 16,00 €" at bounding box center [378, 209] width 456 height 31
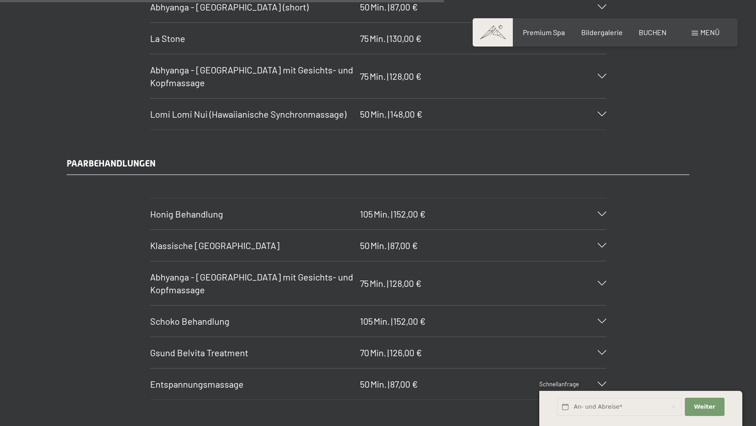
scroll to position [4288, 0]
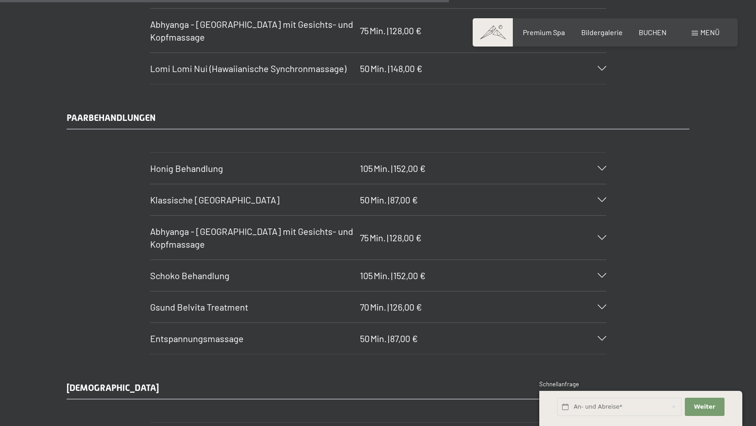
click at [601, 276] on icon at bounding box center [602, 275] width 9 height 5
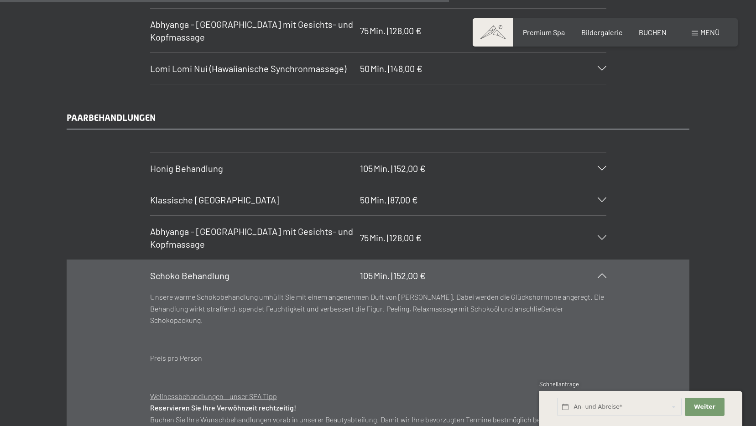
click at [601, 276] on icon at bounding box center [602, 275] width 9 height 5
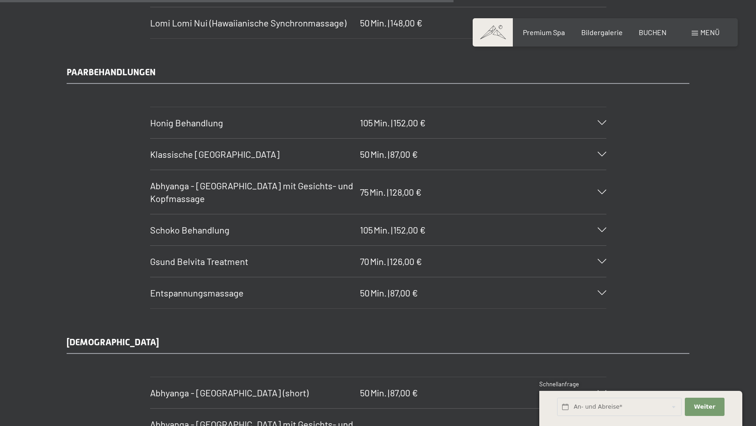
scroll to position [4379, 0]
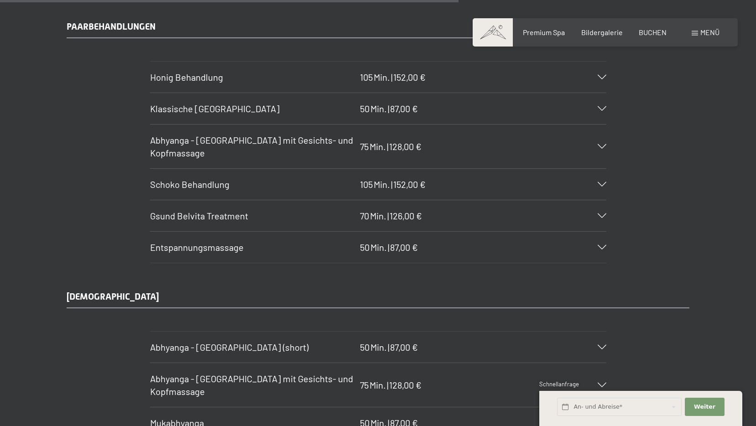
click at [588, 254] on div "Entspannungsmassage 50 Min. | 87,00 €" at bounding box center [378, 247] width 456 height 31
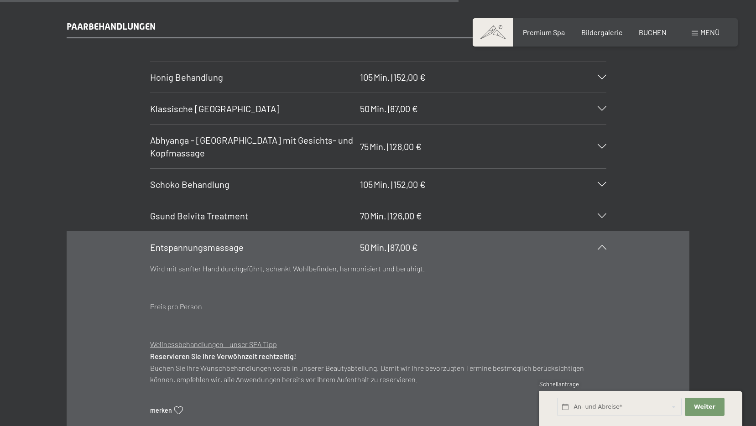
click at [588, 254] on div "Entspannungsmassage 50 Min. | 87,00 €" at bounding box center [378, 247] width 456 height 31
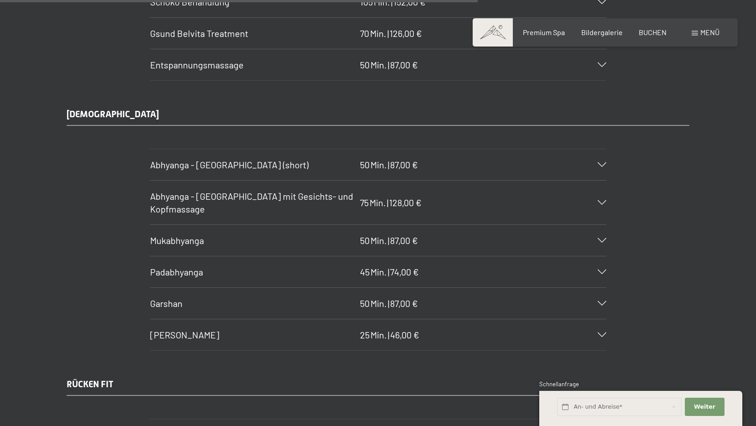
scroll to position [4744, 0]
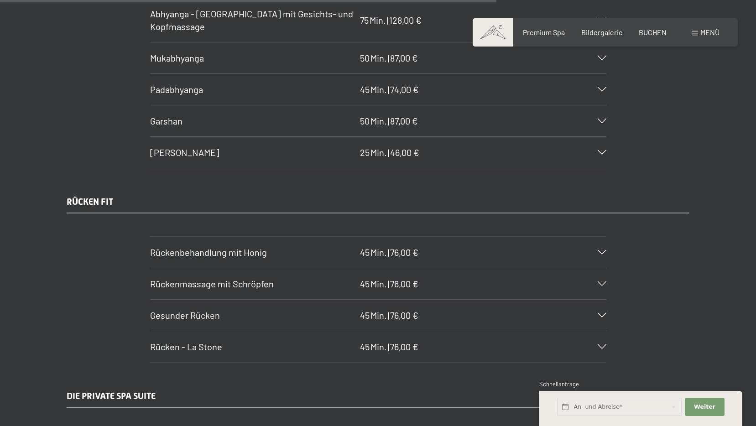
click at [558, 309] on div "Gesunder Rücken 45 Min. | 76,00 €" at bounding box center [378, 315] width 456 height 31
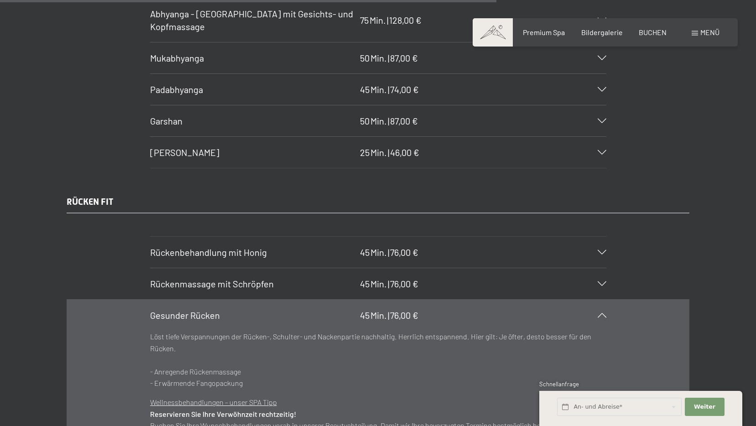
click at [562, 315] on div "Gesunder Rücken 45 Min. | 76,00 €" at bounding box center [378, 315] width 456 height 31
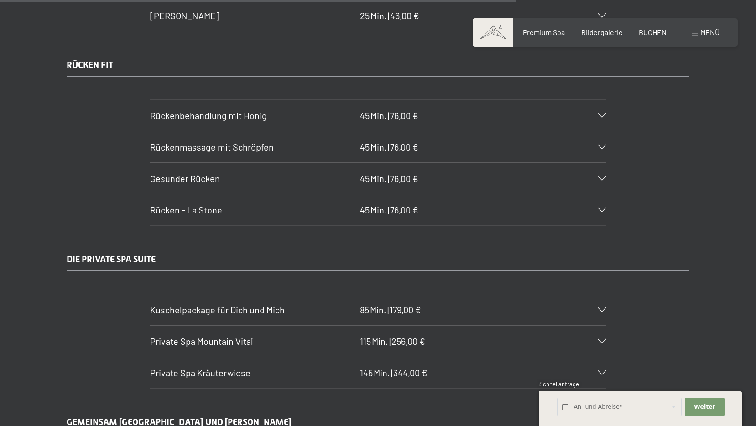
scroll to position [4927, 0]
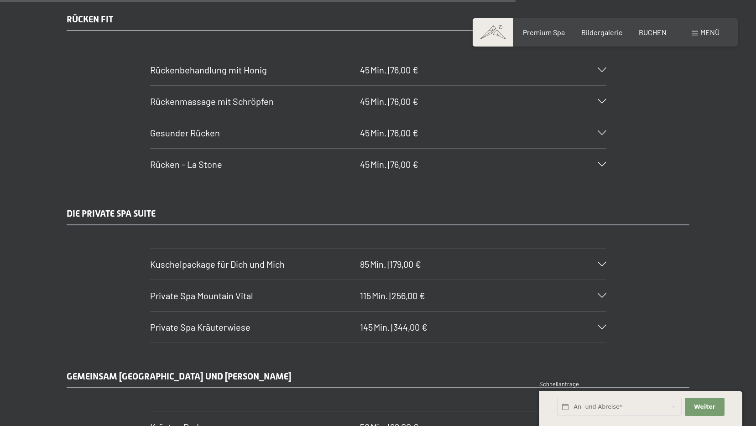
click at [560, 273] on div "Kuschelpackage für Dich und Mich 85 Min. | 179,00 €" at bounding box center [378, 264] width 456 height 31
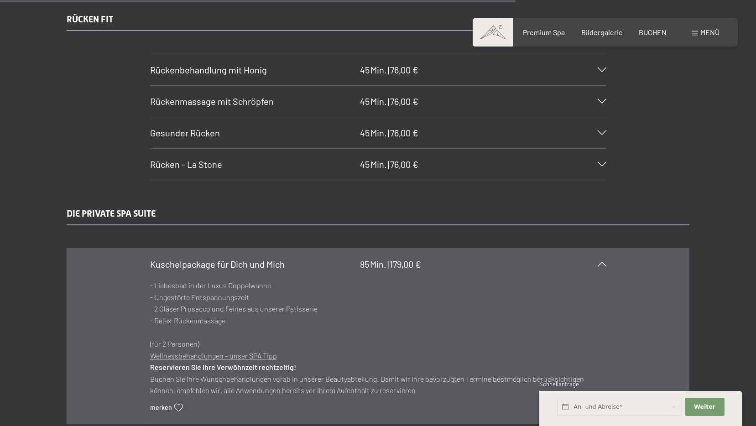
scroll to position [4972, 0]
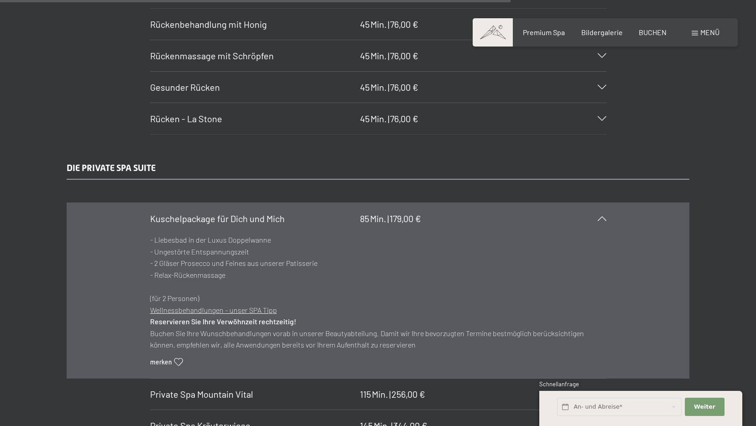
click at [605, 218] on icon at bounding box center [602, 218] width 9 height 5
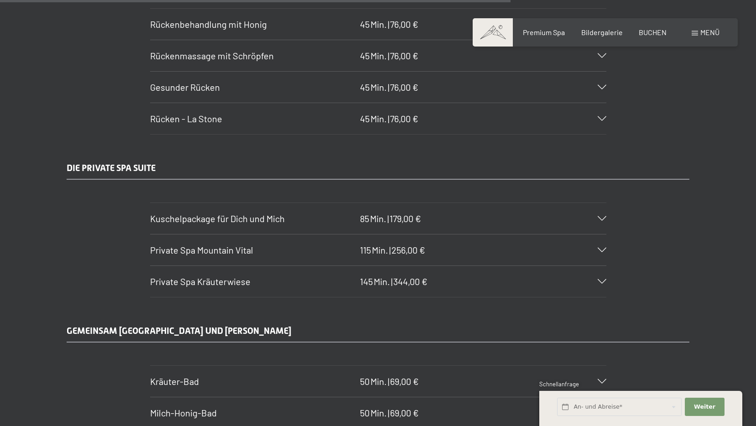
click at [588, 250] on div at bounding box center [596, 250] width 20 height 5
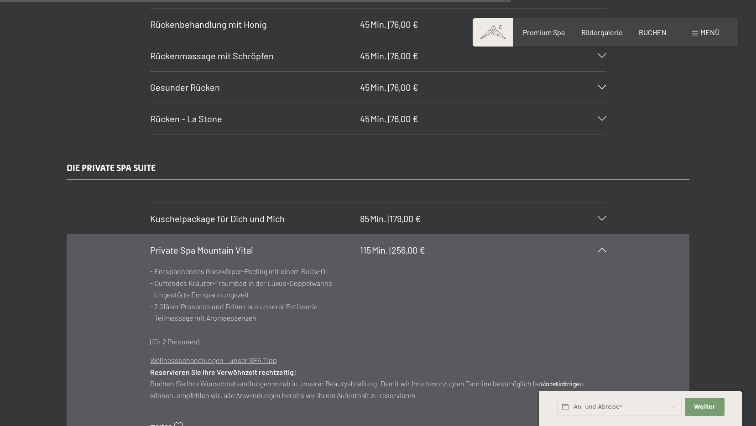
click at [588, 250] on div at bounding box center [596, 250] width 20 height 5
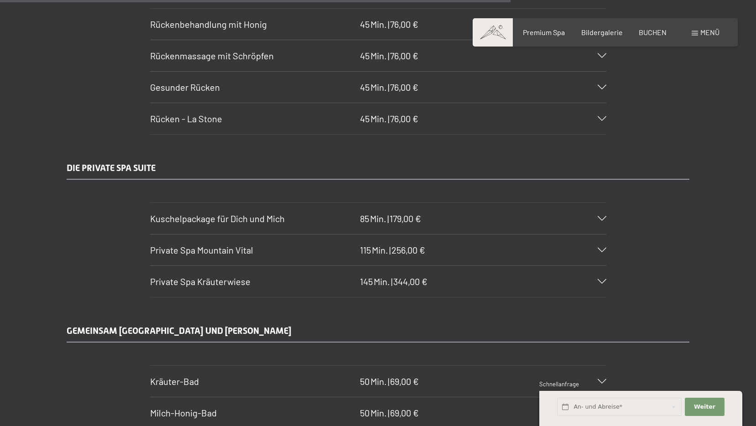
click at [547, 282] on div "Private Spa Kräuterwiese 145 Min. | 344,00 €" at bounding box center [378, 281] width 456 height 31
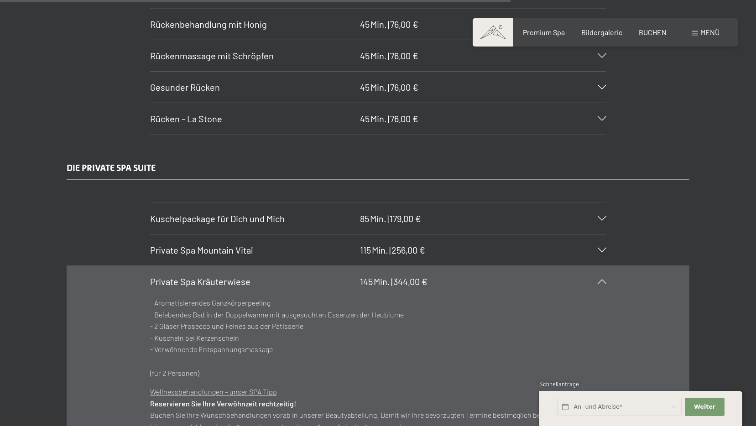
click at [551, 287] on div "Private Spa Kräuterwiese 145 Min. | 344,00 €" at bounding box center [378, 281] width 456 height 31
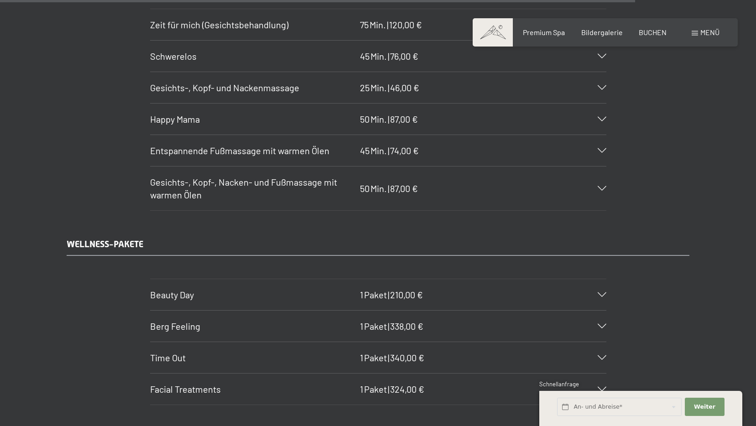
scroll to position [6113, 0]
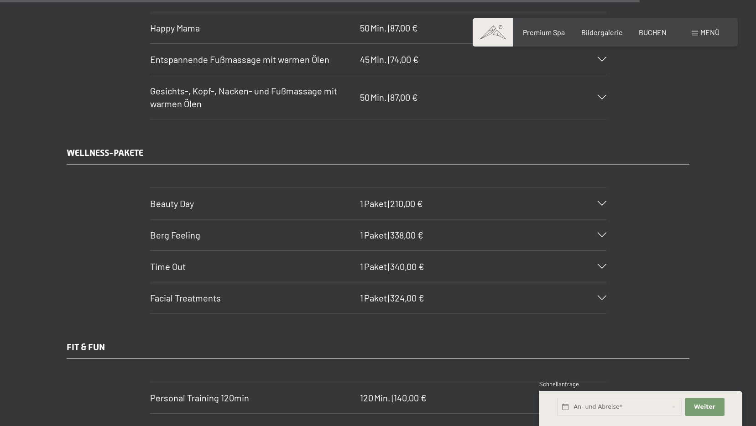
click at [227, 270] on h3 "Time Out" at bounding box center [252, 266] width 205 height 13
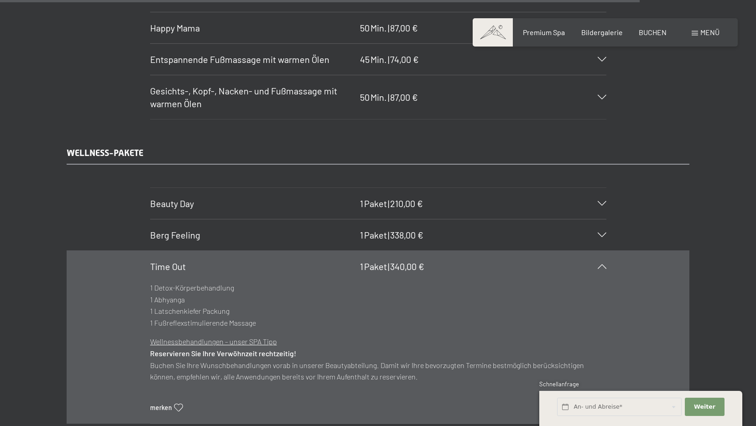
click at [227, 270] on h3 "Time Out" at bounding box center [252, 266] width 205 height 13
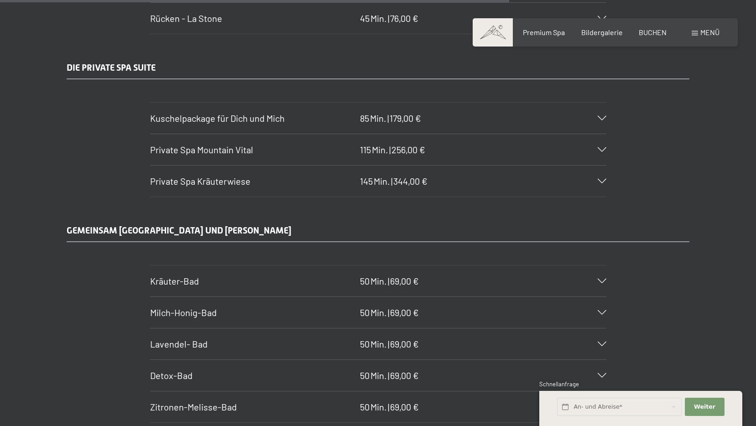
scroll to position [4753, 0]
